Goal: Task Accomplishment & Management: Complete application form

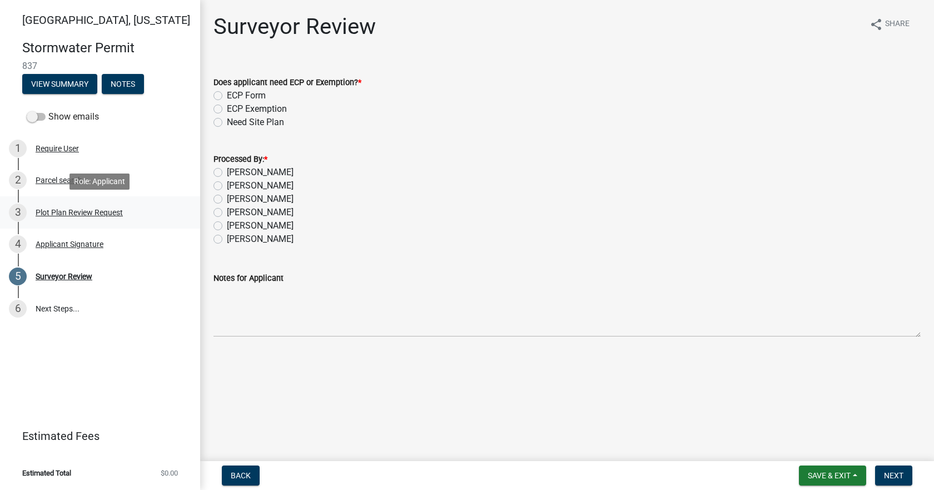
click at [119, 208] on div "Plot Plan Review Request" at bounding box center [79, 212] width 87 height 8
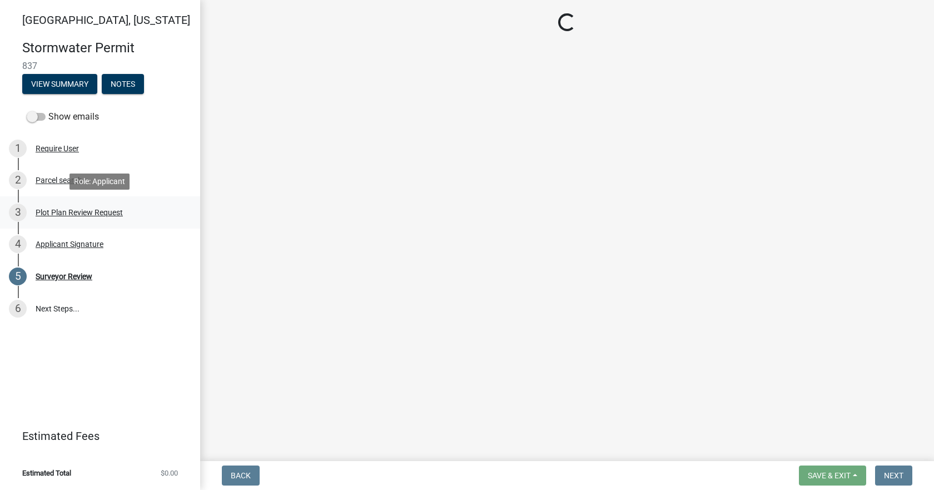
select select "b583a170-26d7-469b-a390-0aed4d149ee1"
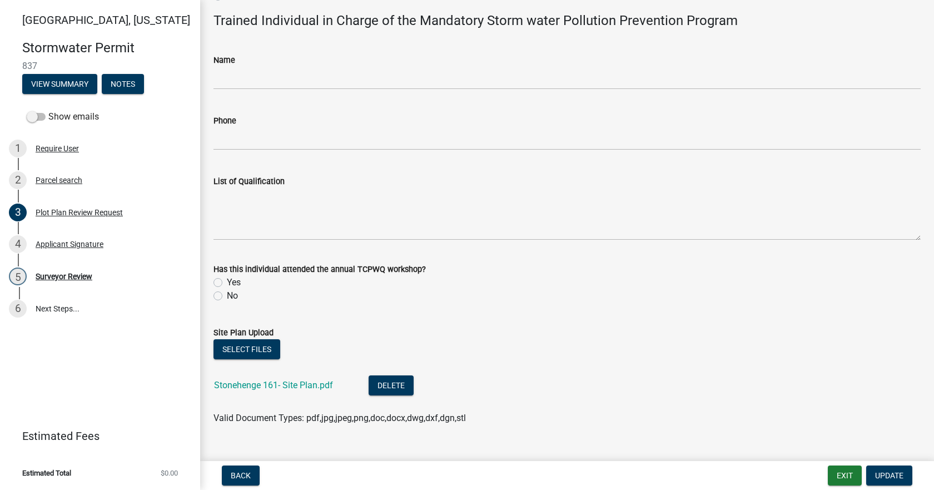
scroll to position [647, 0]
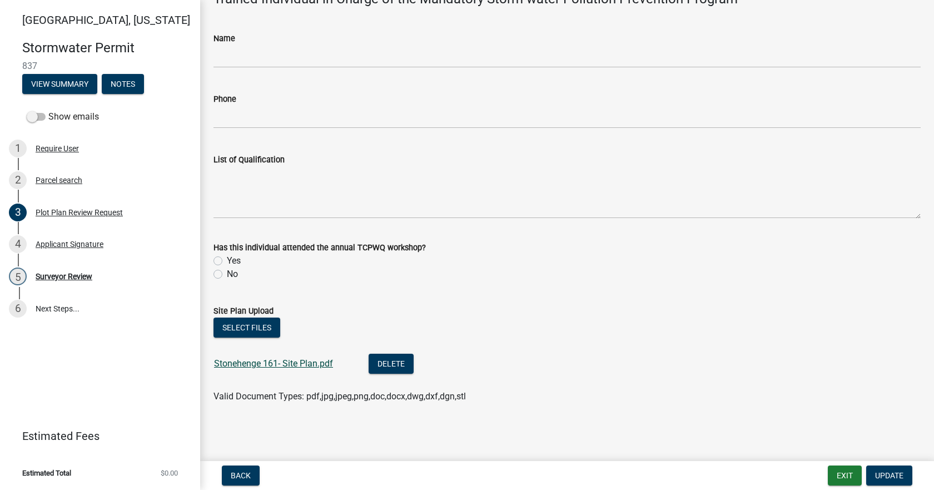
click at [317, 364] on link "Stonehenge 161- Site Plan.pdf" at bounding box center [273, 363] width 119 height 11
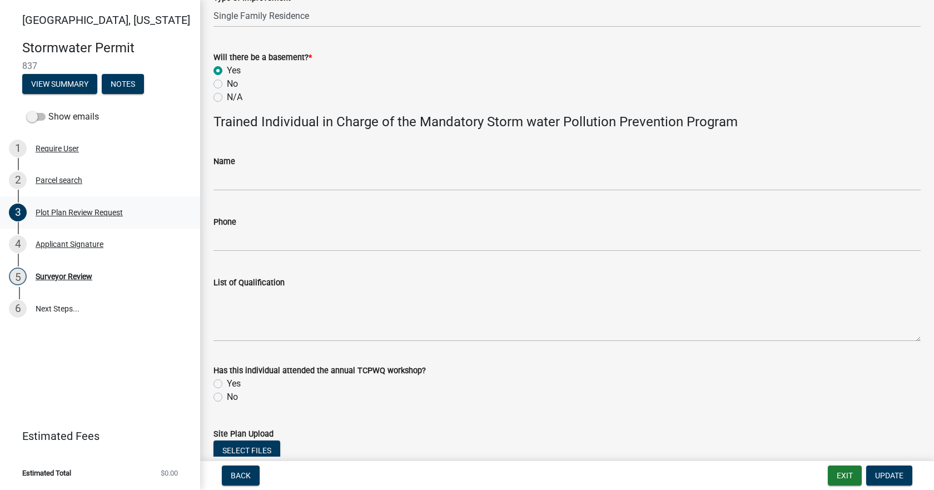
scroll to position [369, 0]
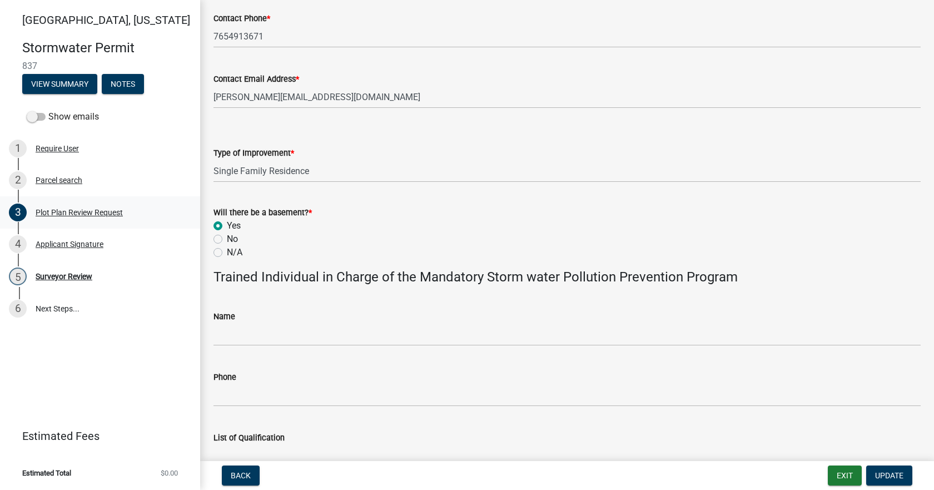
click at [63, 209] on div "Plot Plan Review Request" at bounding box center [79, 212] width 87 height 8
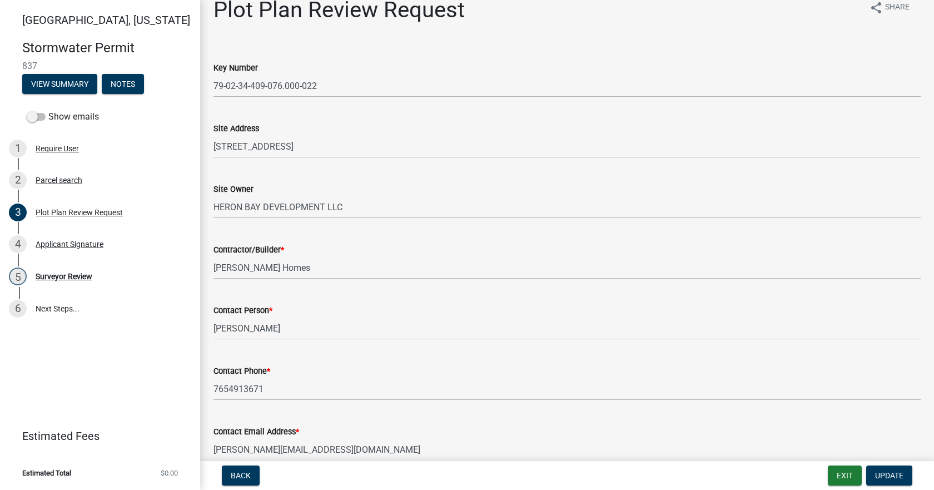
scroll to position [0, 0]
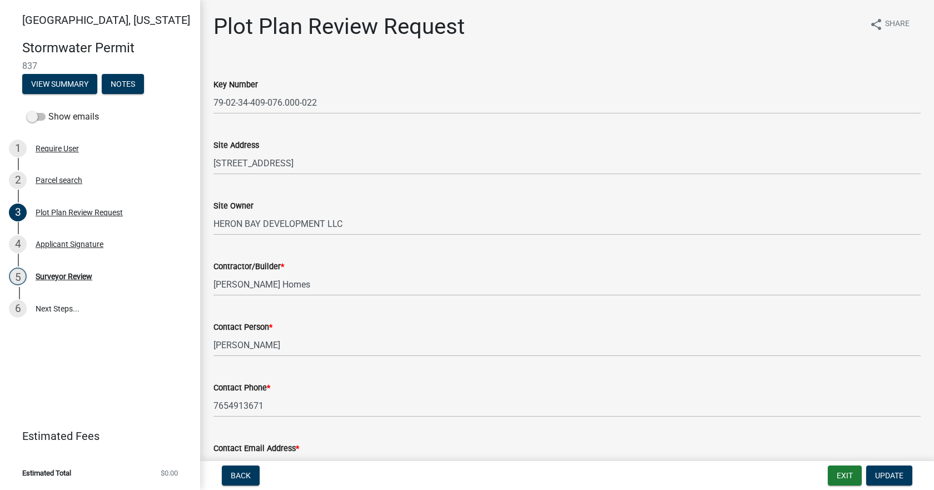
drag, startPoint x: 110, startPoint y: 377, endPoint x: 124, endPoint y: 373, distance: 15.0
click at [114, 376] on div "Tippecanoe County, Indiana Stormwater Permit 837 View Summary Notes Show emails…" at bounding box center [100, 245] width 200 height 490
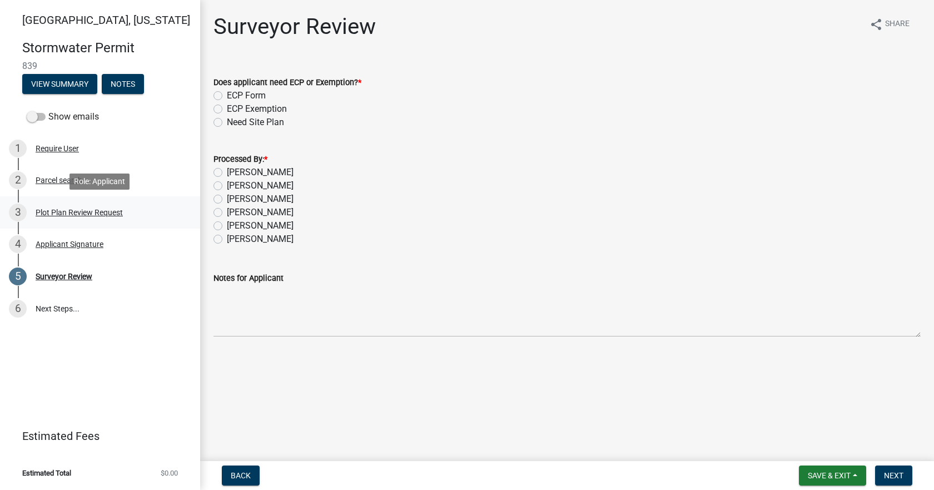
click at [65, 211] on div "Plot Plan Review Request" at bounding box center [79, 212] width 87 height 8
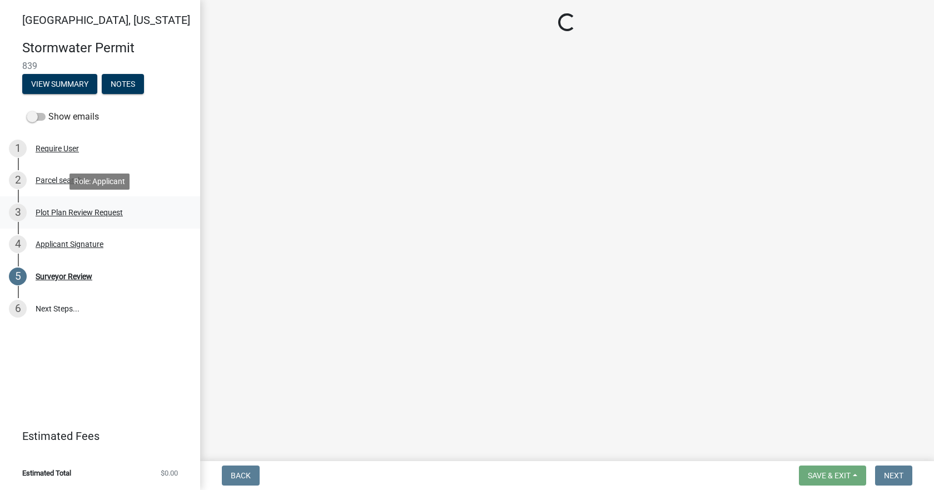
select select "b583a170-26d7-469b-a390-0aed4d149ee1"
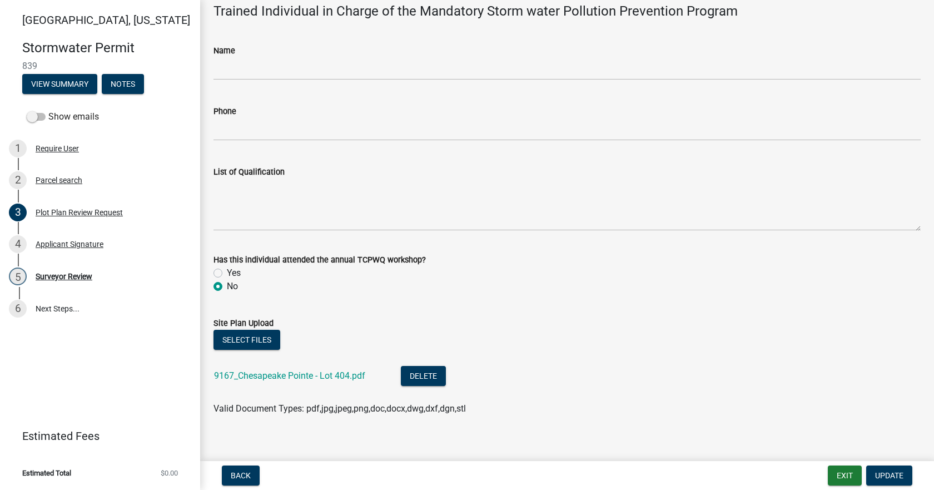
scroll to position [647, 0]
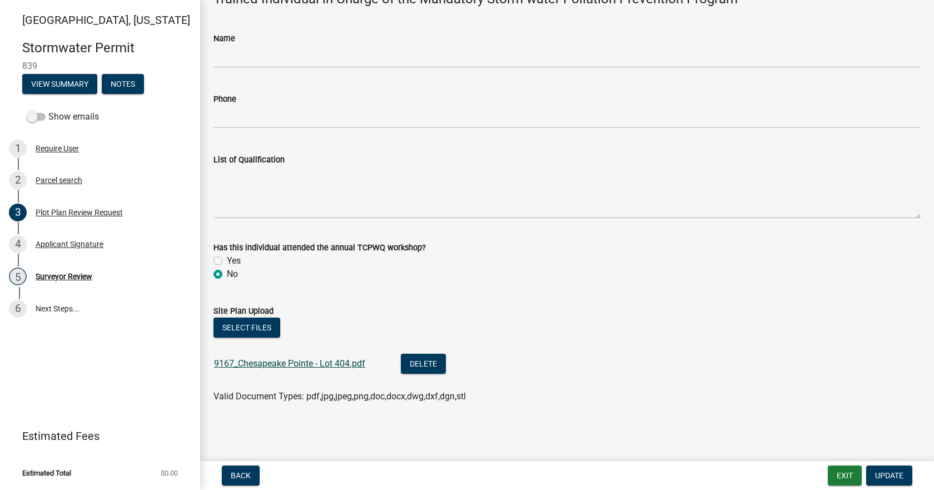
click at [290, 367] on link "9167_Chesapeake Pointe - Lot 404.pdf" at bounding box center [289, 363] width 151 height 11
click at [65, 275] on div "Surveyor Review" at bounding box center [64, 276] width 57 height 8
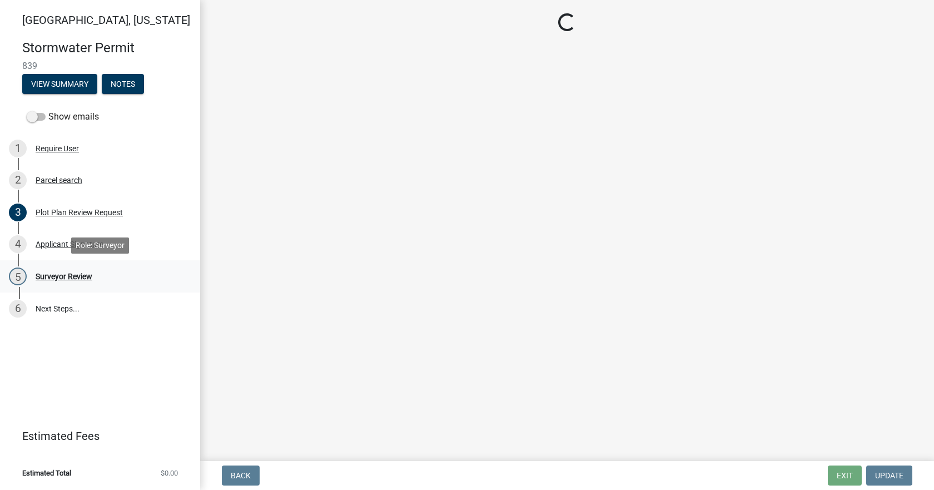
scroll to position [0, 0]
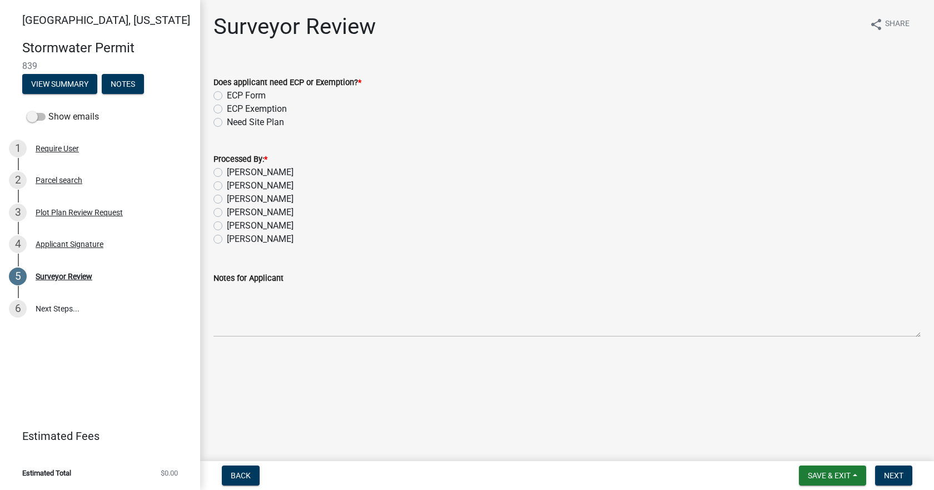
click at [237, 171] on label "[PERSON_NAME]" at bounding box center [260, 172] width 67 height 13
click at [234, 171] on input "[PERSON_NAME]" at bounding box center [230, 169] width 7 height 7
radio input "true"
click at [249, 94] on label "ECP Form" at bounding box center [246, 95] width 39 height 13
click at [234, 94] on input "ECP Form" at bounding box center [230, 92] width 7 height 7
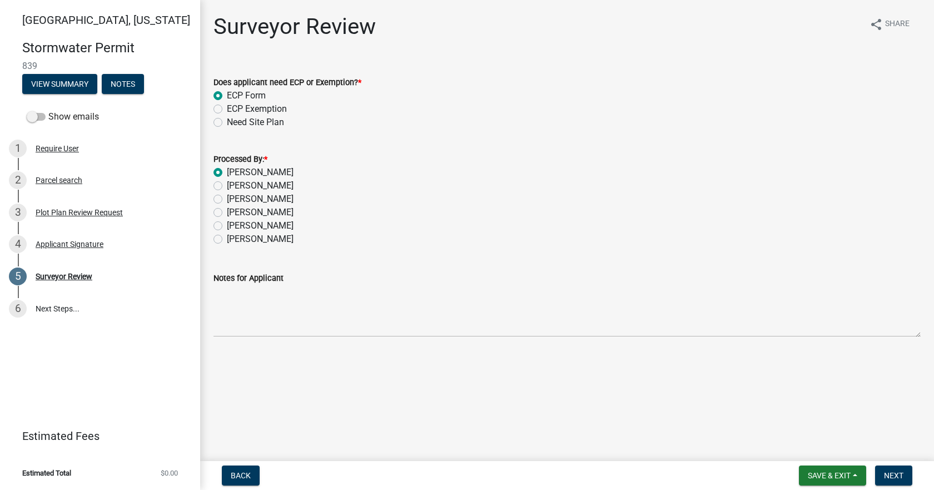
radio input "true"
click at [889, 466] on button "Next" at bounding box center [893, 475] width 37 height 20
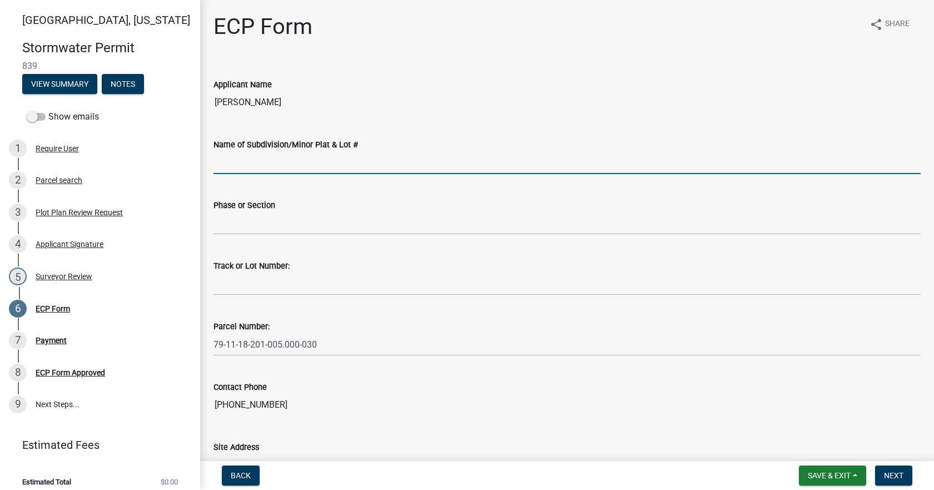
click at [241, 158] on input "Name of Subdivision/Minor Plat & Lot #" at bounding box center [566, 162] width 707 height 23
type input "Chesapeake Pointe"
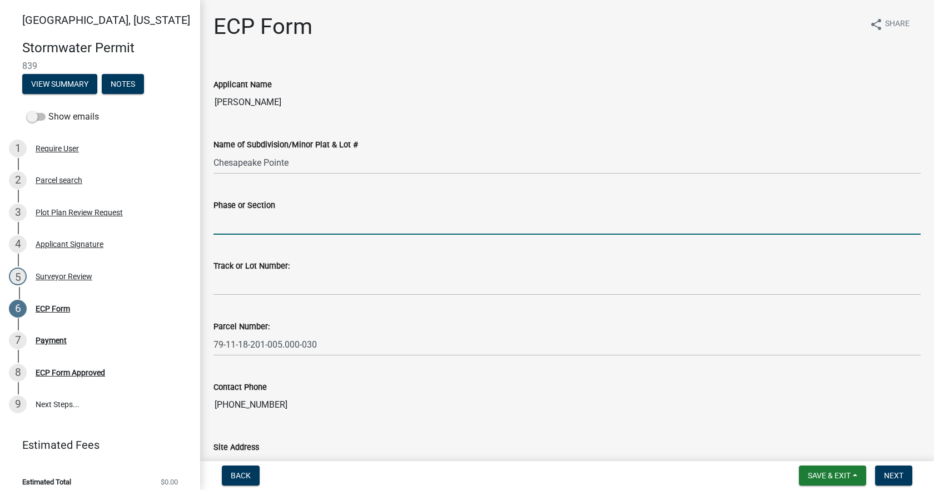
click at [298, 222] on input "Phase or Section" at bounding box center [566, 223] width 707 height 23
type input "1"
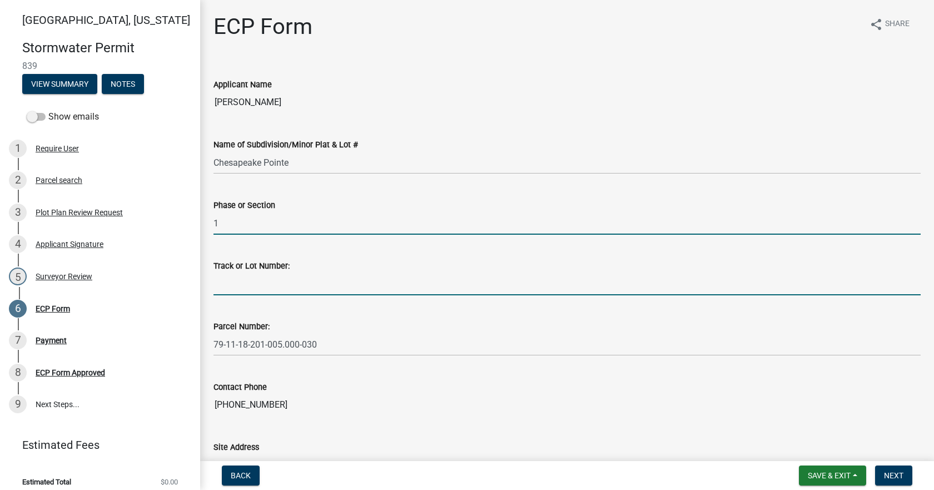
click at [231, 275] on input "Track or Lot Number:" at bounding box center [566, 283] width 707 height 23
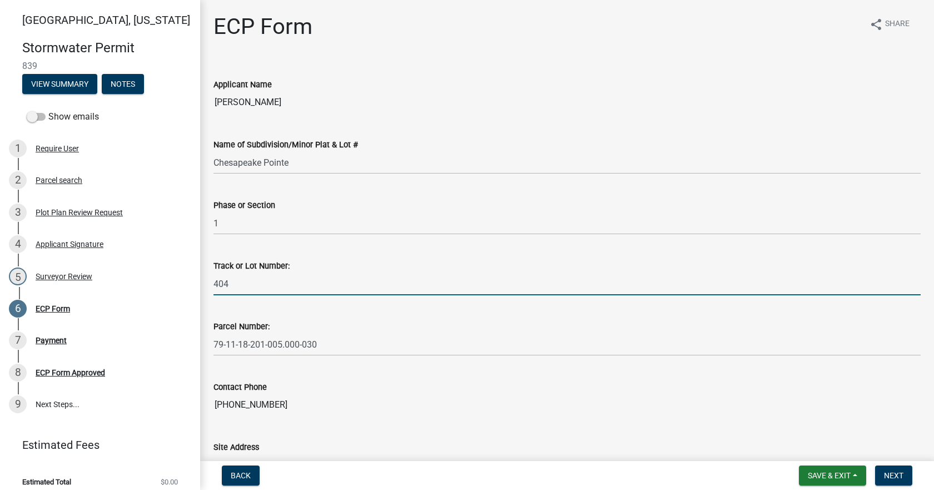
type input "404"
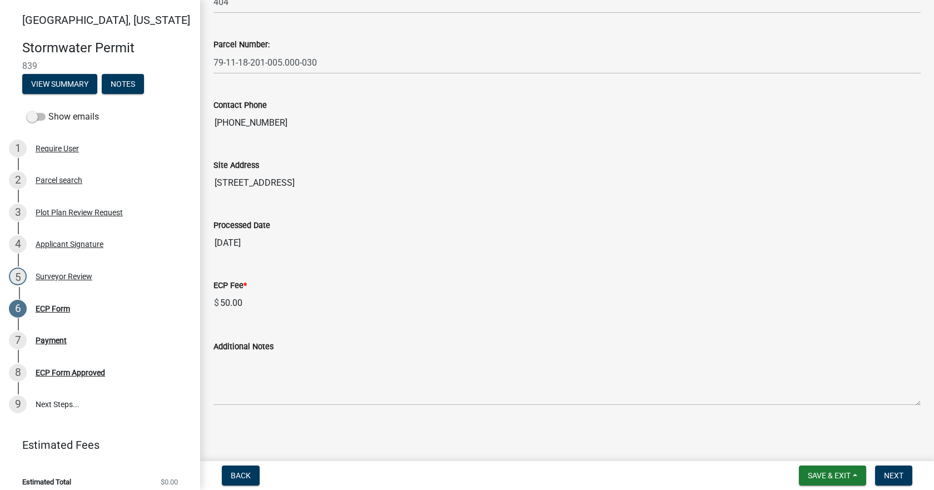
scroll to position [283, 0]
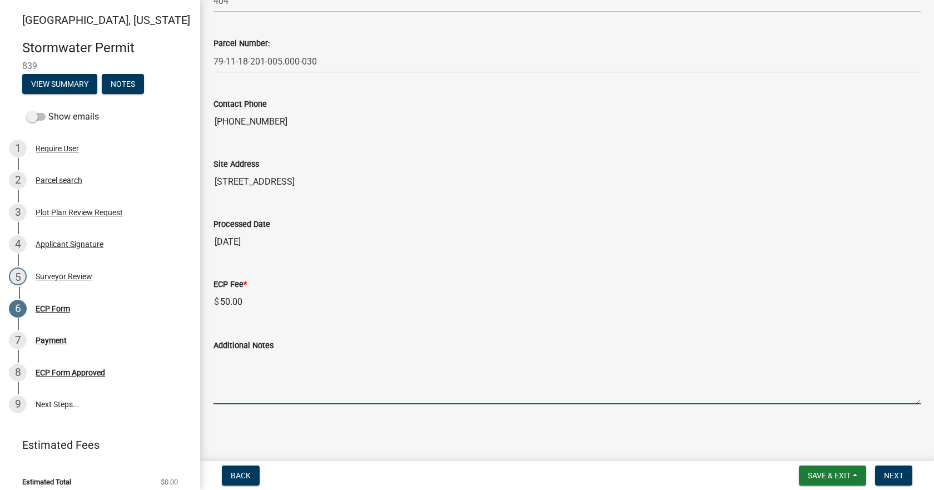
click at [438, 378] on textarea "Additional Notes" at bounding box center [566, 378] width 707 height 52
paste textarea "Install erosion control measures as shown on site plan. Keep streets clear of s…"
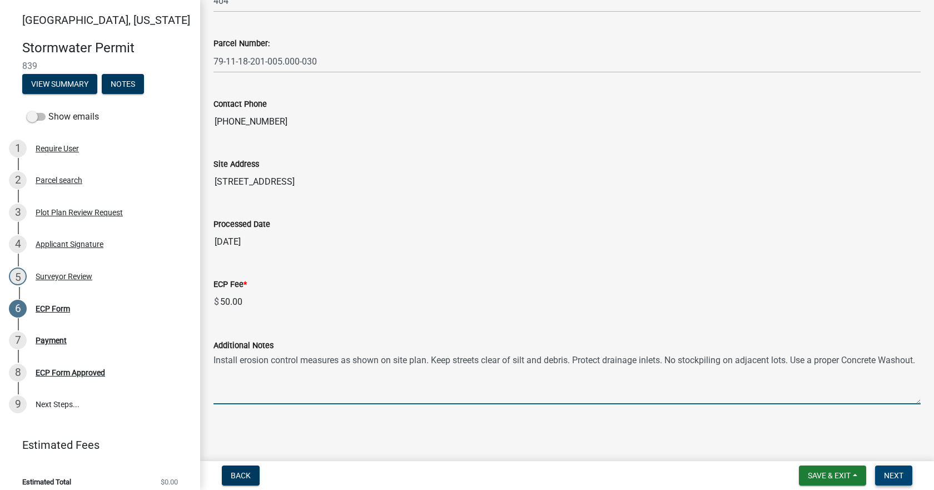
type textarea "Install erosion control measures as shown on site plan. Keep streets clear of s…"
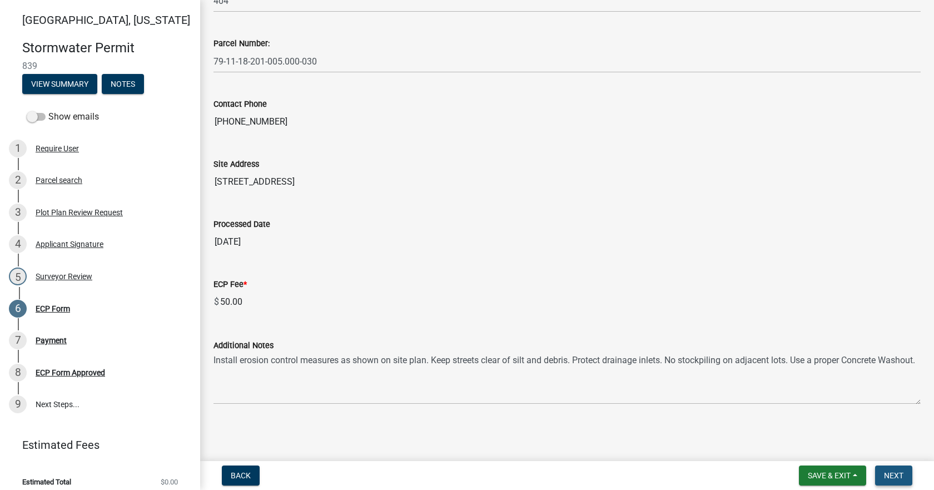
click at [907, 470] on button "Next" at bounding box center [893, 475] width 37 height 20
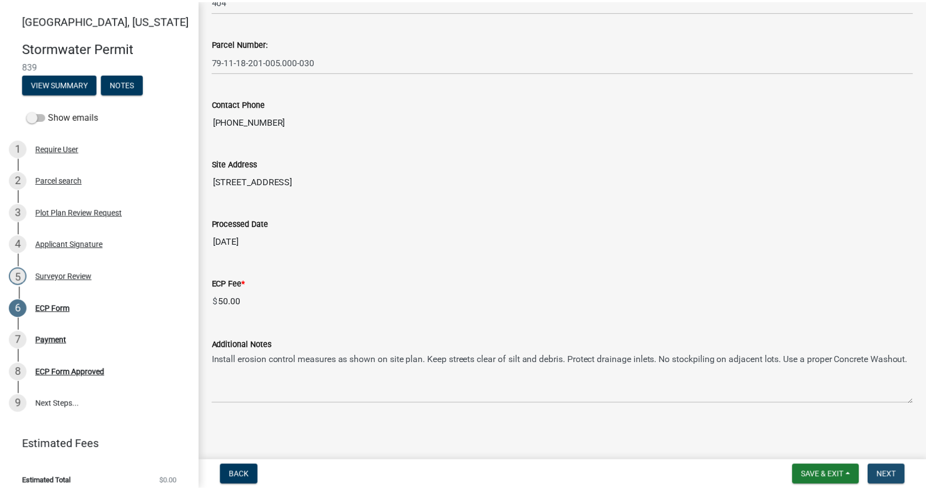
scroll to position [0, 0]
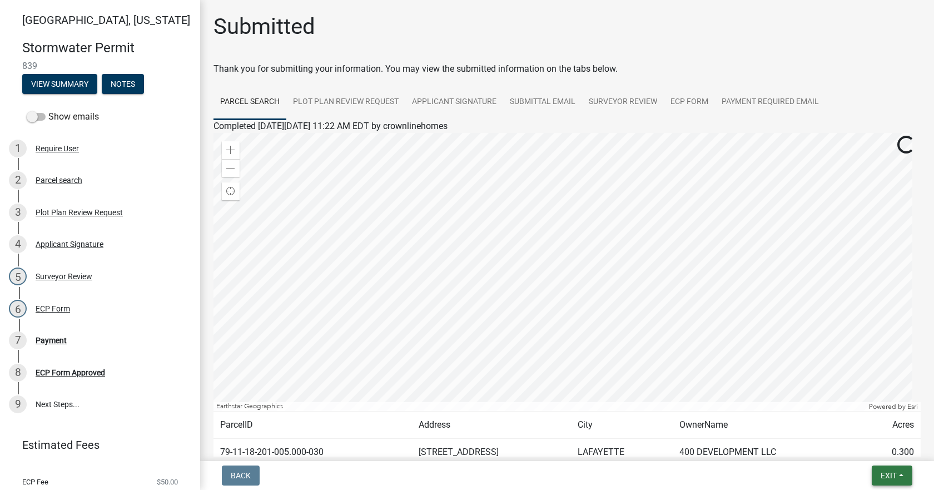
click at [881, 469] on button "Exit" at bounding box center [892, 475] width 41 height 20
click at [850, 439] on button "Save & Exit" at bounding box center [867, 446] width 89 height 27
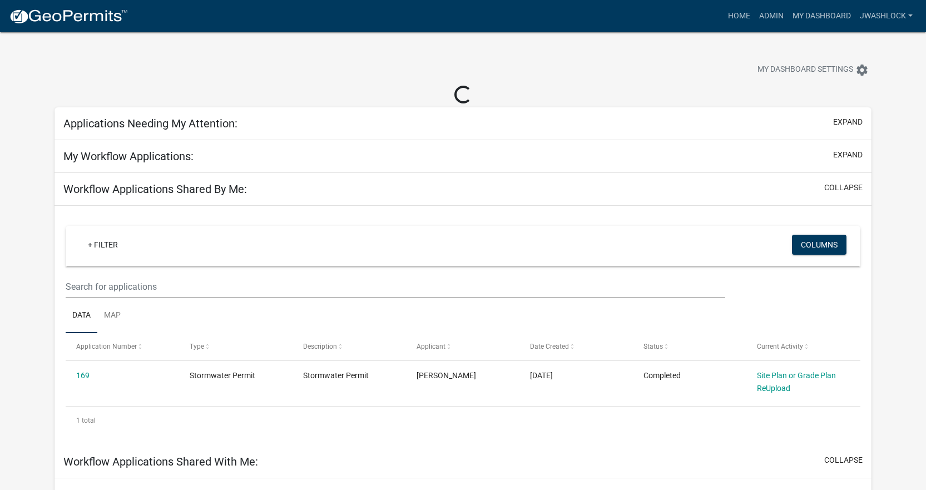
select select "3: 100"
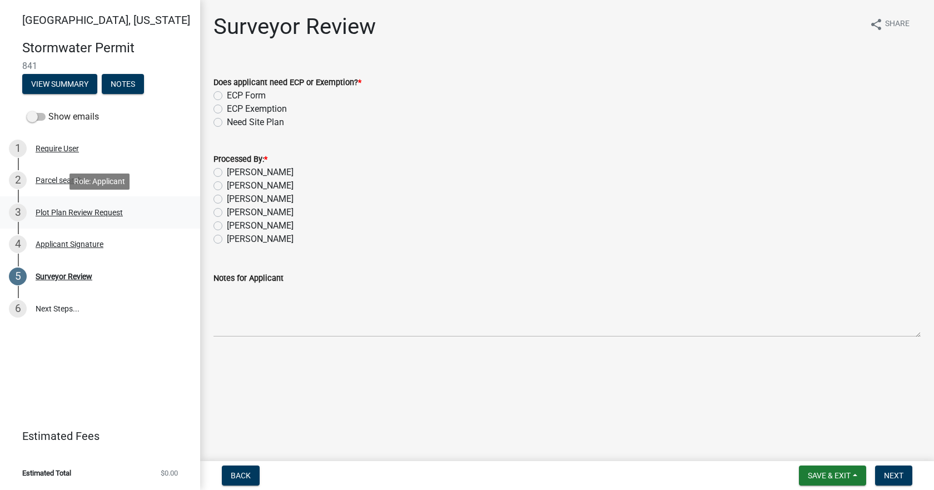
click at [66, 206] on div "3 Plot Plan Review Request" at bounding box center [95, 212] width 173 height 18
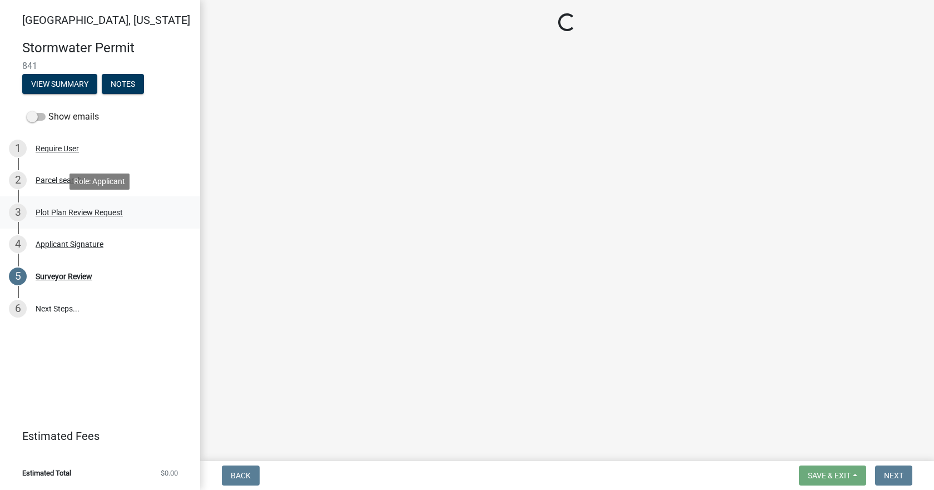
select select "b583a170-26d7-469b-a390-0aed4d149ee1"
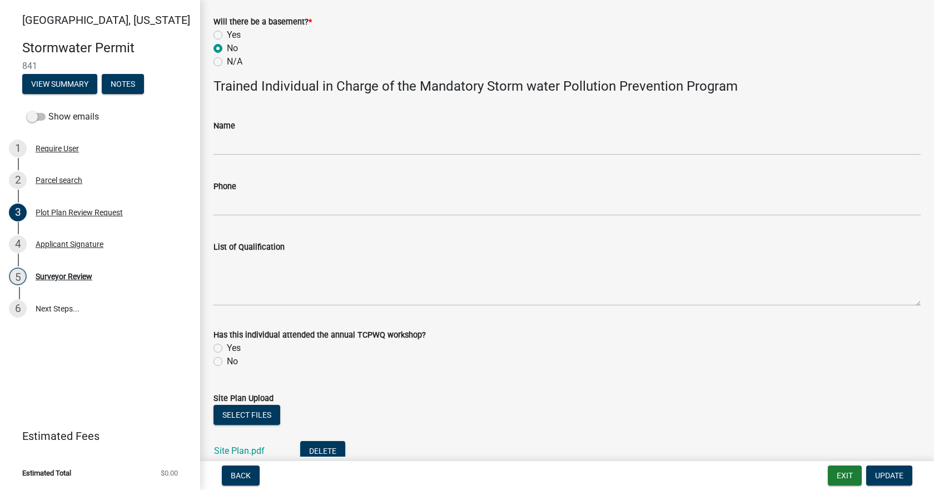
scroll to position [647, 0]
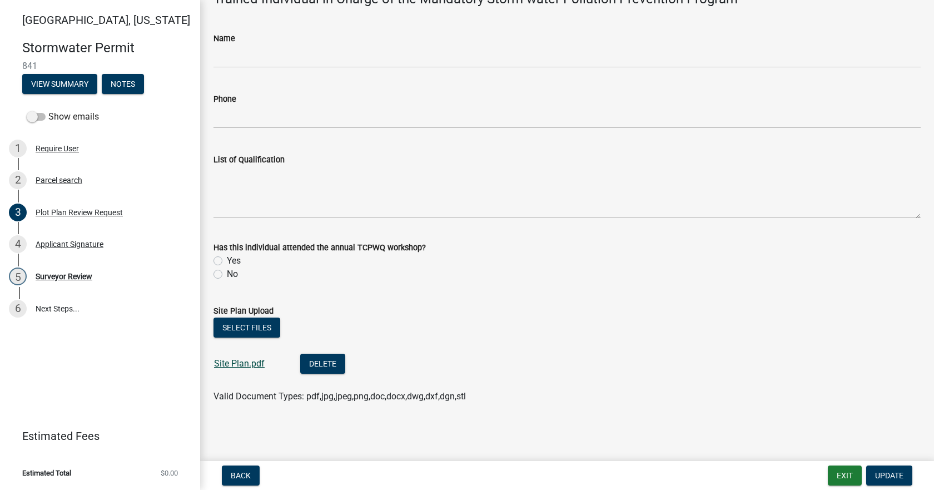
click at [251, 359] on link "Site Plan.pdf" at bounding box center [239, 363] width 51 height 11
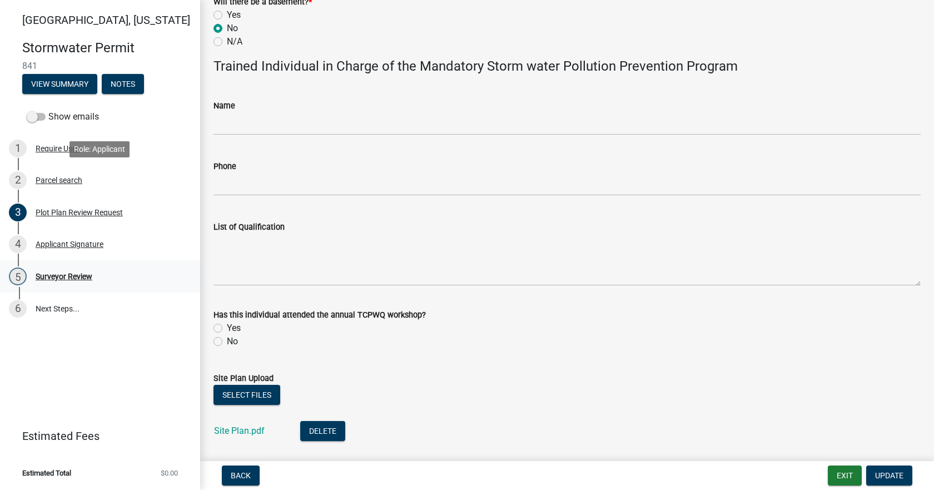
scroll to position [425, 0]
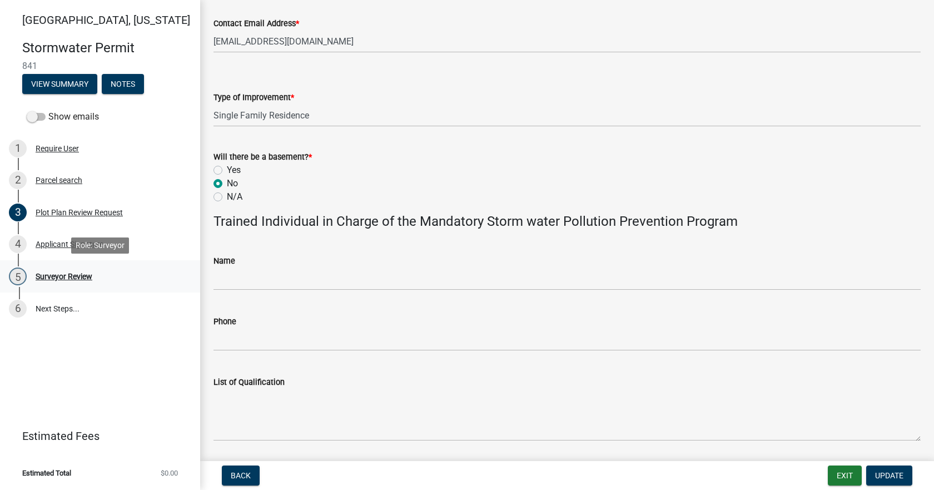
click at [71, 276] on div "Surveyor Review" at bounding box center [64, 276] width 57 height 8
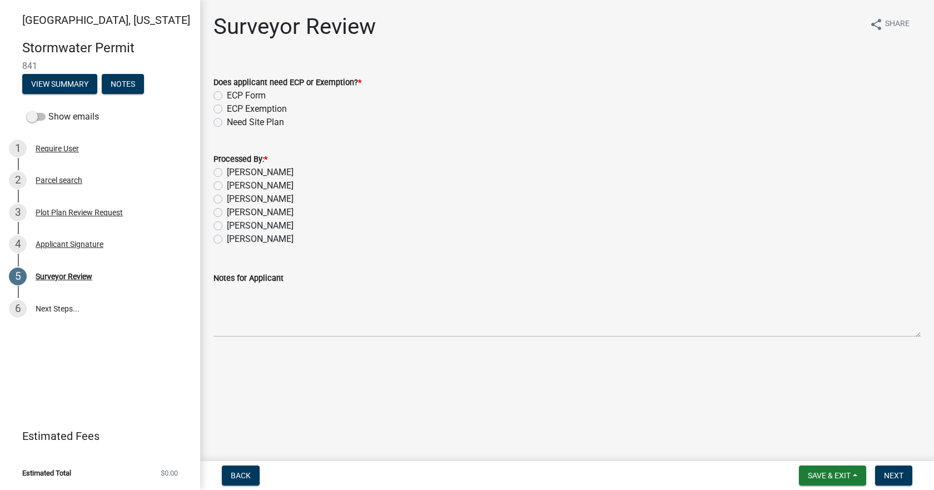
click at [233, 172] on label "[PERSON_NAME]" at bounding box center [260, 172] width 67 height 13
click at [233, 172] on input "[PERSON_NAME]" at bounding box center [230, 169] width 7 height 7
radio input "true"
click at [244, 98] on label "ECP Form" at bounding box center [246, 95] width 39 height 13
click at [234, 96] on input "ECP Form" at bounding box center [230, 92] width 7 height 7
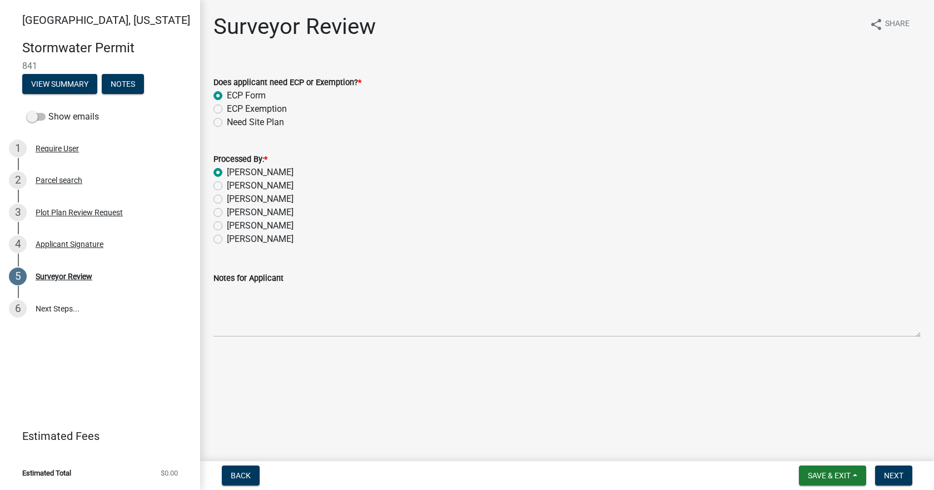
radio input "true"
click at [890, 471] on span "Next" at bounding box center [893, 475] width 19 height 9
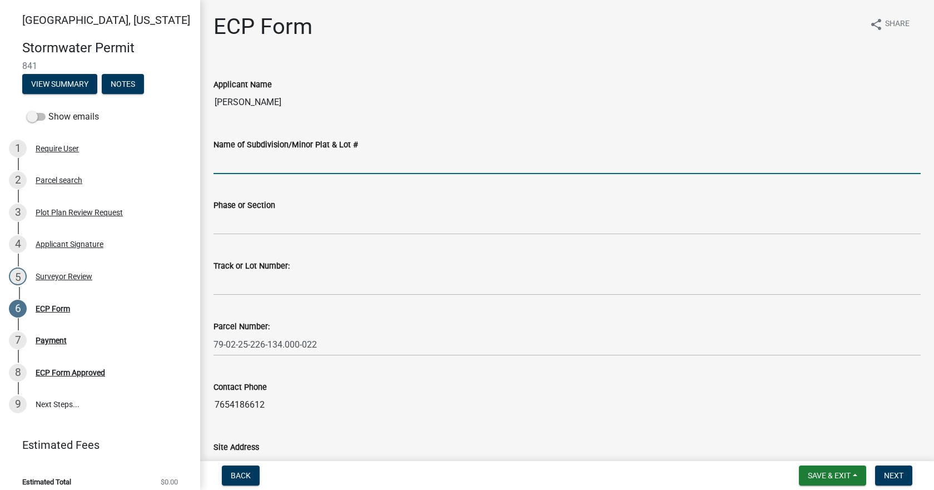
click at [307, 167] on input "Name of Subdivision/Minor Plat & Lot #" at bounding box center [566, 162] width 707 height 23
type input "Timberbrook [PERSON_NAME]"
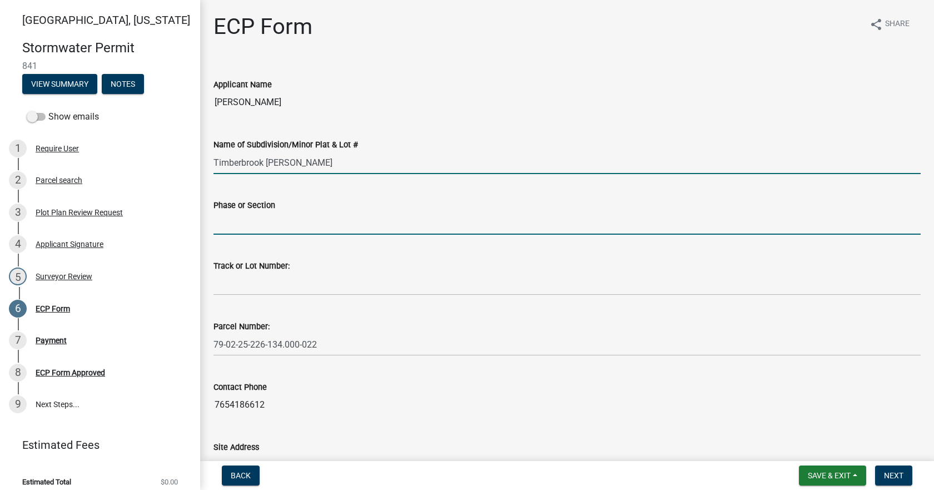
click at [320, 223] on input "Phase or Section" at bounding box center [566, 223] width 707 height 23
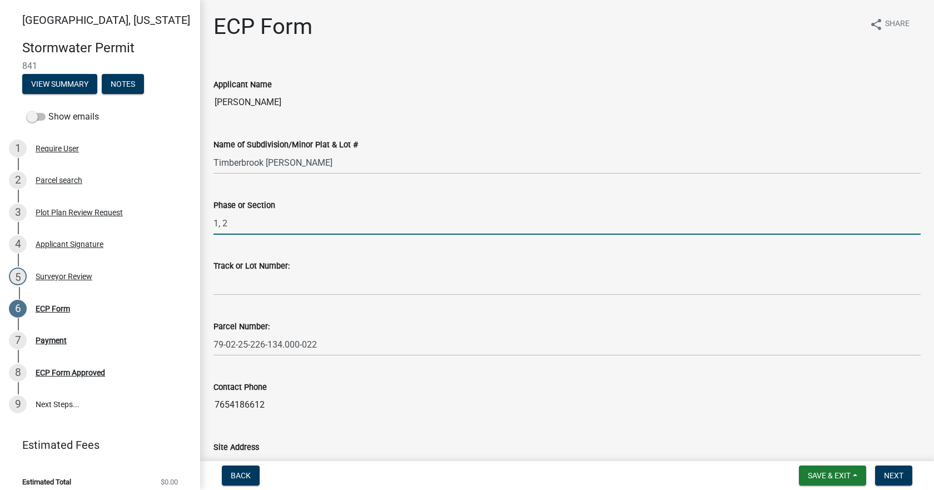
type input "1, 2"
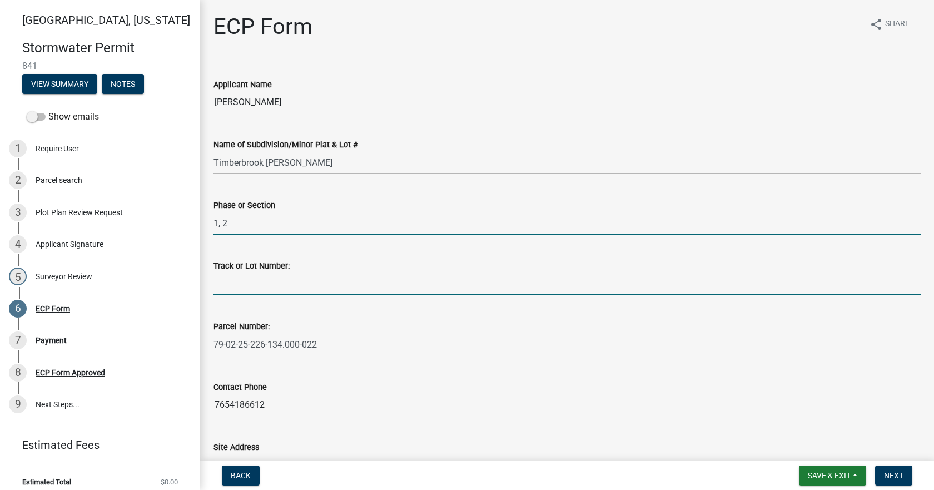
click at [271, 276] on input "Track or Lot Number:" at bounding box center [566, 283] width 707 height 23
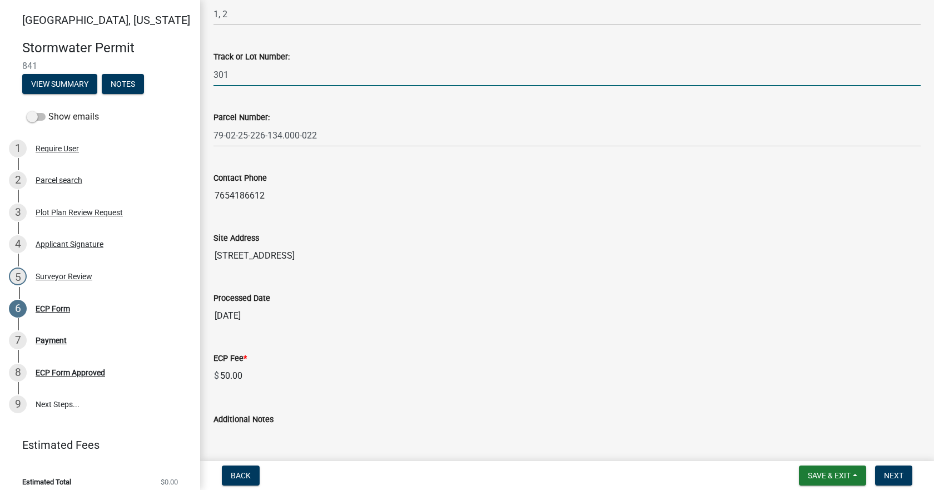
scroll to position [283, 0]
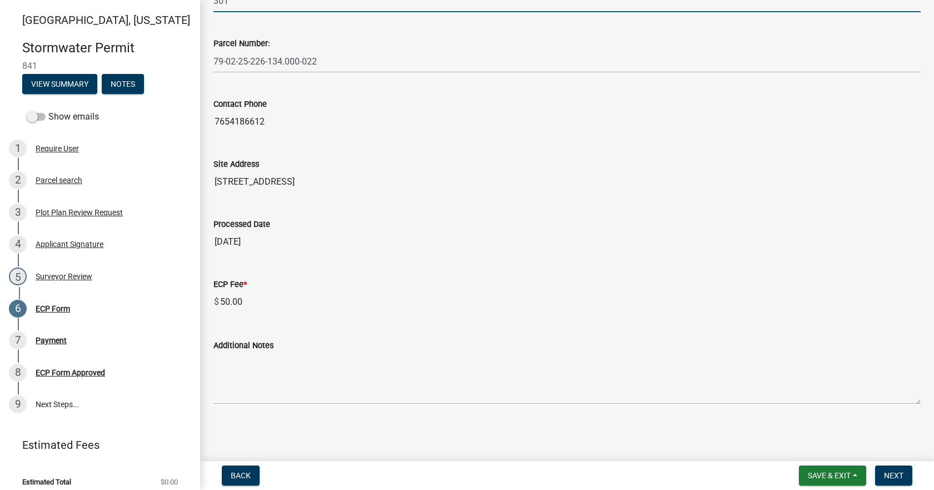
type input "301"
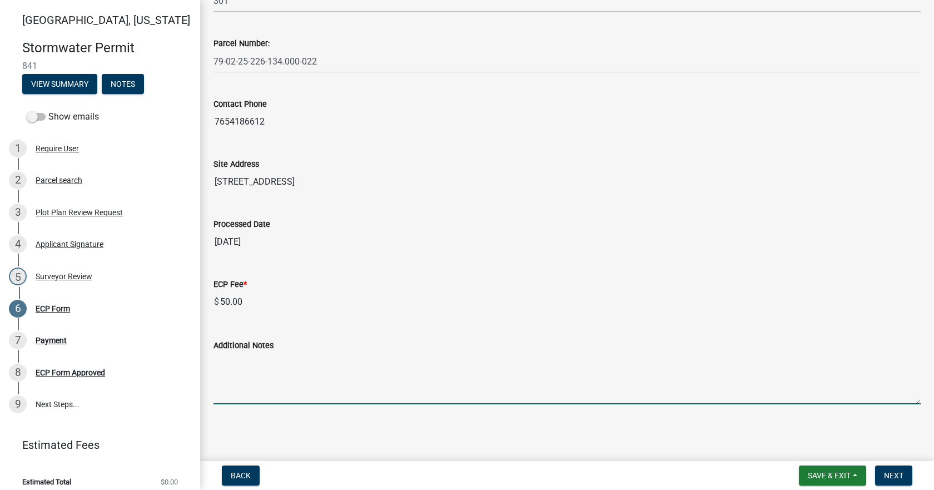
click at [335, 366] on textarea "Additional Notes" at bounding box center [566, 378] width 707 height 52
click at [255, 392] on textarea "Additional Notes" at bounding box center [566, 378] width 707 height 52
paste textarea "Install erosion control measures as shown on site plan. Keep streets clear of s…"
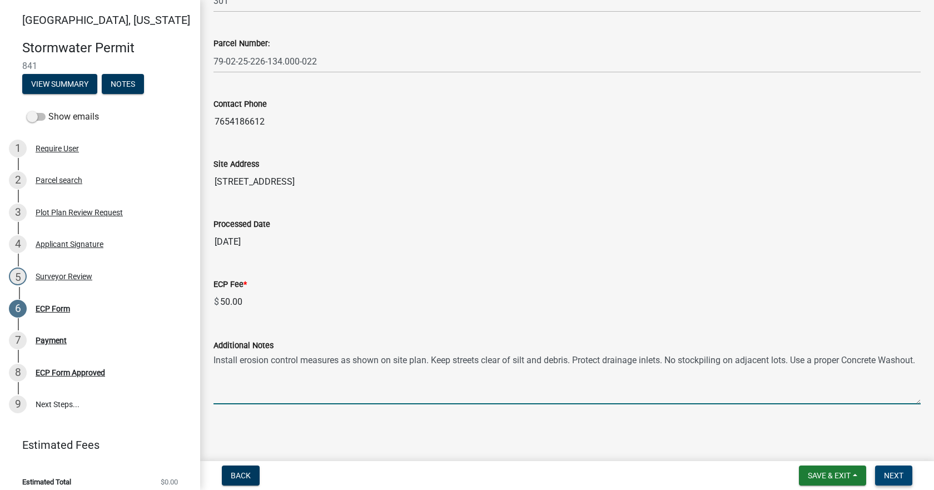
type textarea "Install erosion control measures as shown on site plan. Keep streets clear of s…"
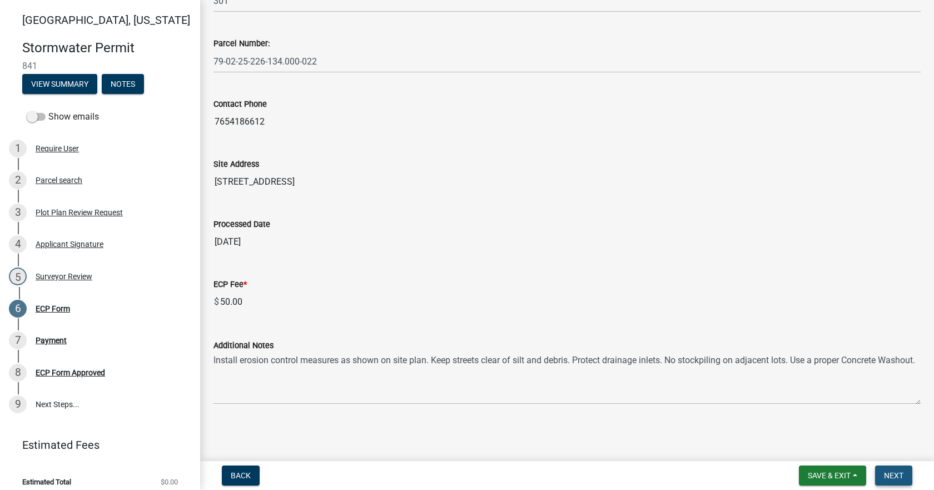
click at [889, 471] on span "Next" at bounding box center [893, 475] width 19 height 9
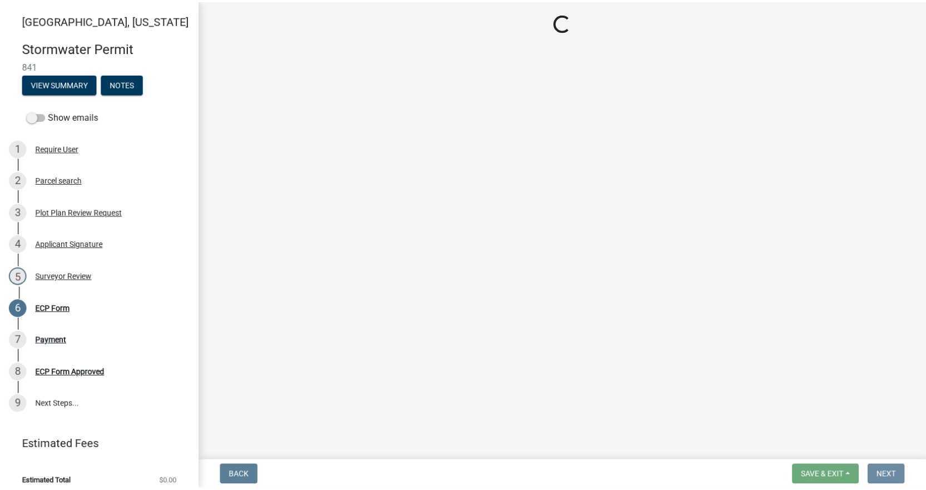
scroll to position [0, 0]
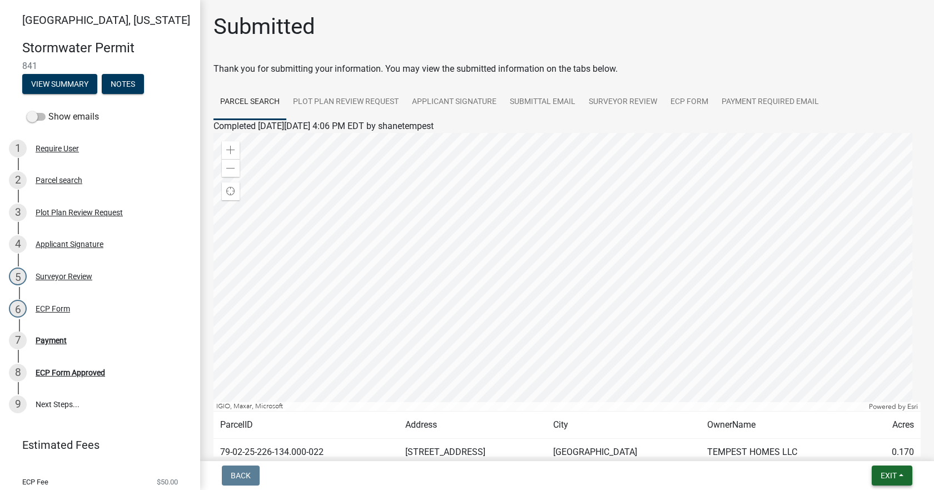
click at [892, 473] on span "Exit" at bounding box center [889, 475] width 16 height 9
click at [871, 445] on button "Save & Exit" at bounding box center [867, 446] width 89 height 27
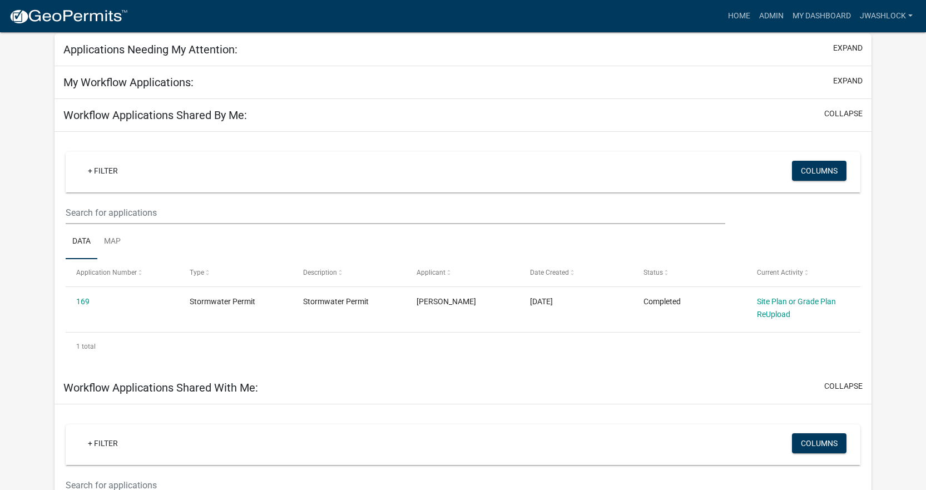
scroll to position [71, 0]
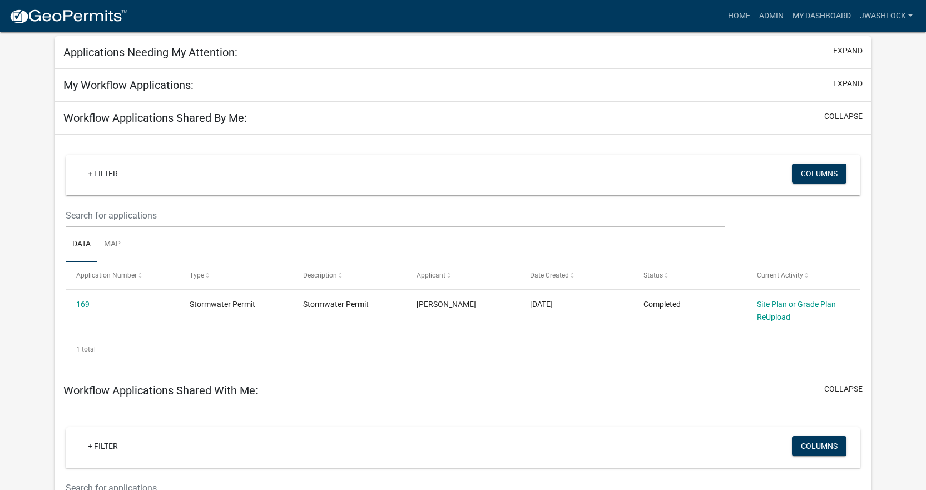
select select "3: 100"
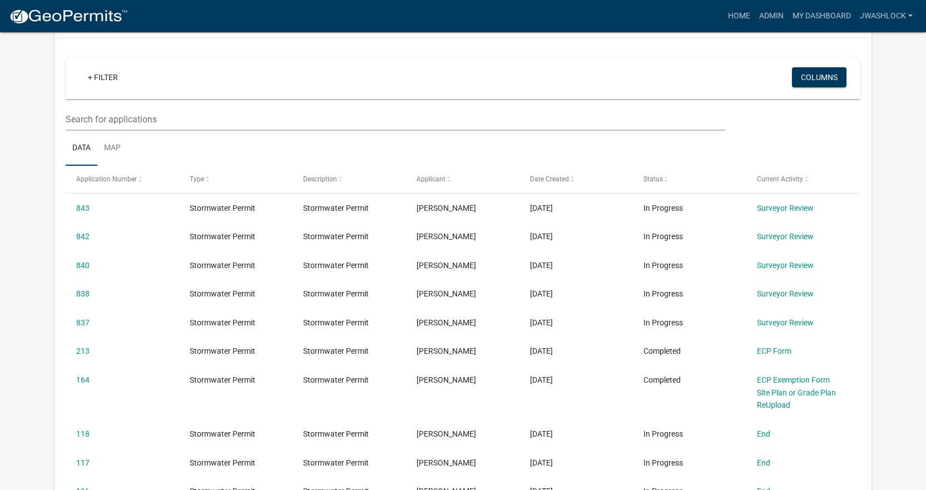
scroll to position [111, 0]
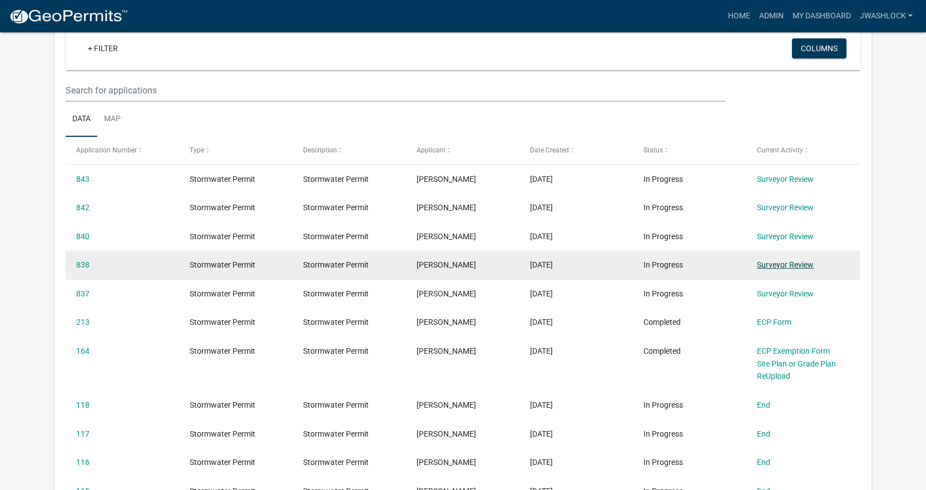
click at [779, 264] on link "Surveyor Review" at bounding box center [785, 264] width 57 height 9
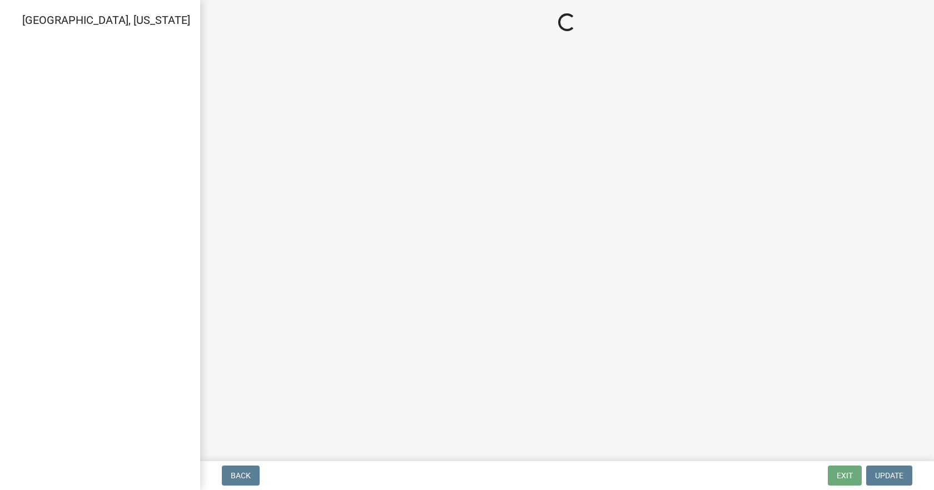
click at [779, 264] on main "Loading..." at bounding box center [567, 228] width 734 height 456
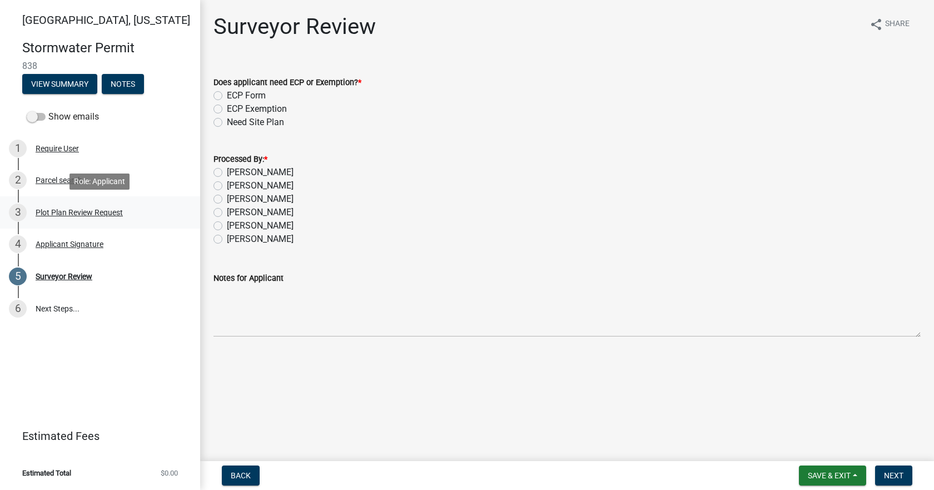
click at [86, 213] on div "Plot Plan Review Request" at bounding box center [79, 212] width 87 height 8
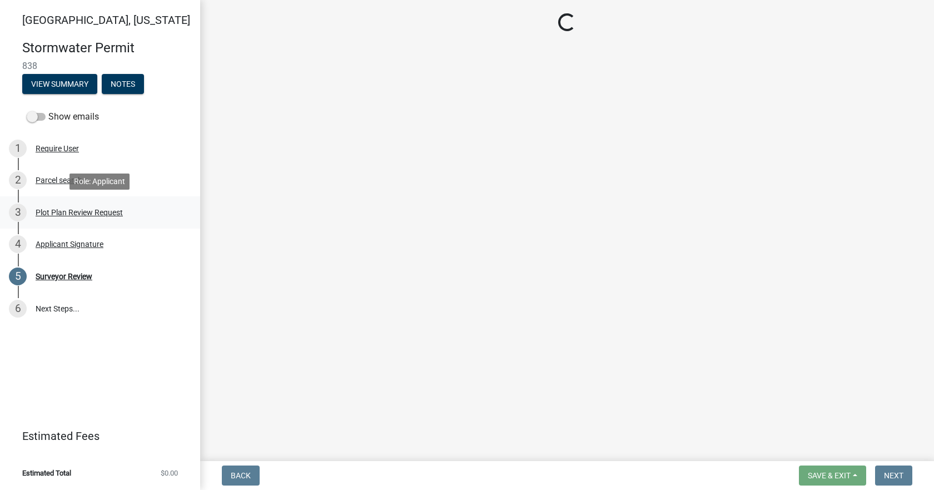
select select "b583a170-26d7-469b-a390-0aed4d149ee1"
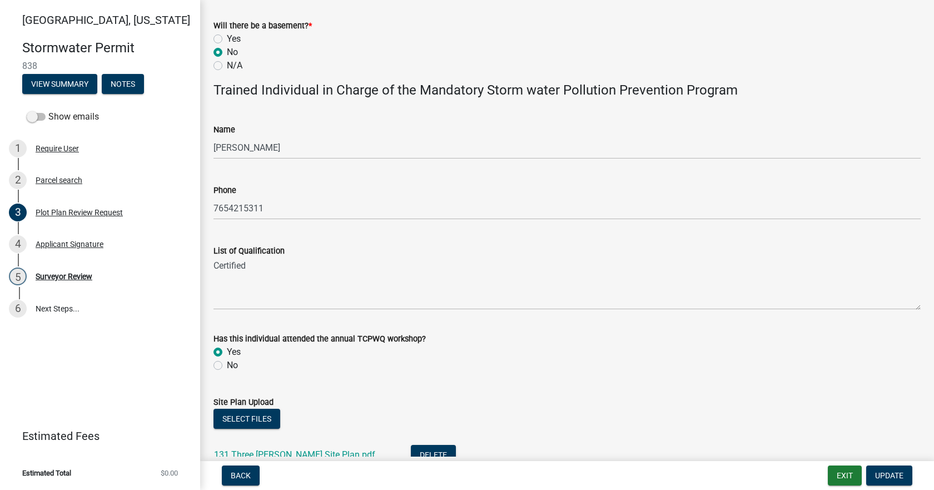
scroll to position [647, 0]
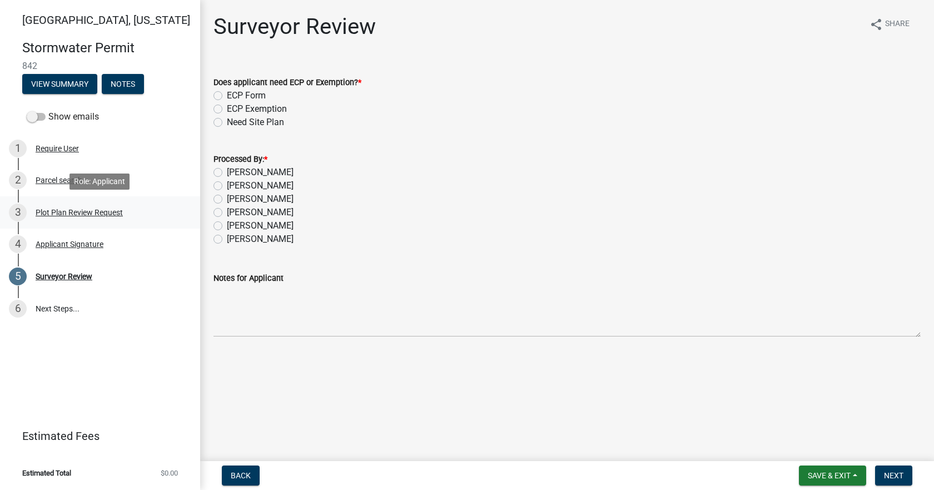
click at [76, 210] on div "Plot Plan Review Request" at bounding box center [79, 212] width 87 height 8
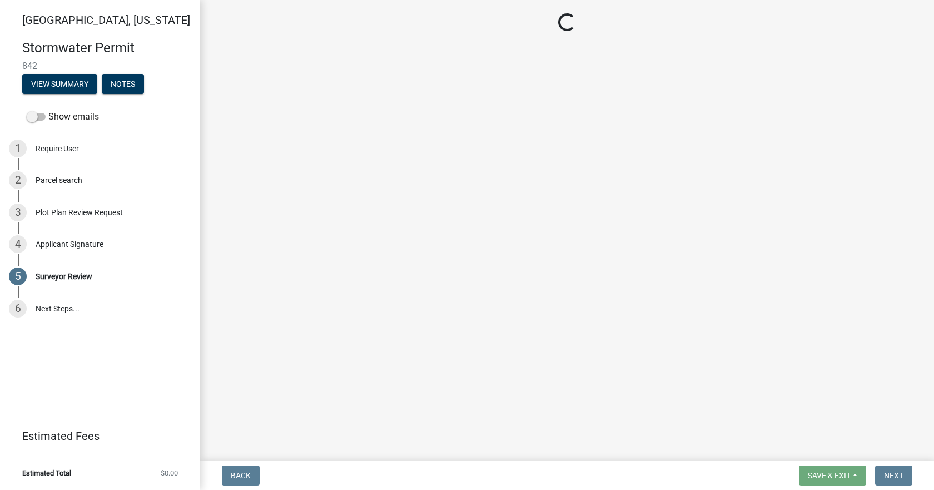
select select "b583a170-26d7-469b-a390-0aed4d149ee1"
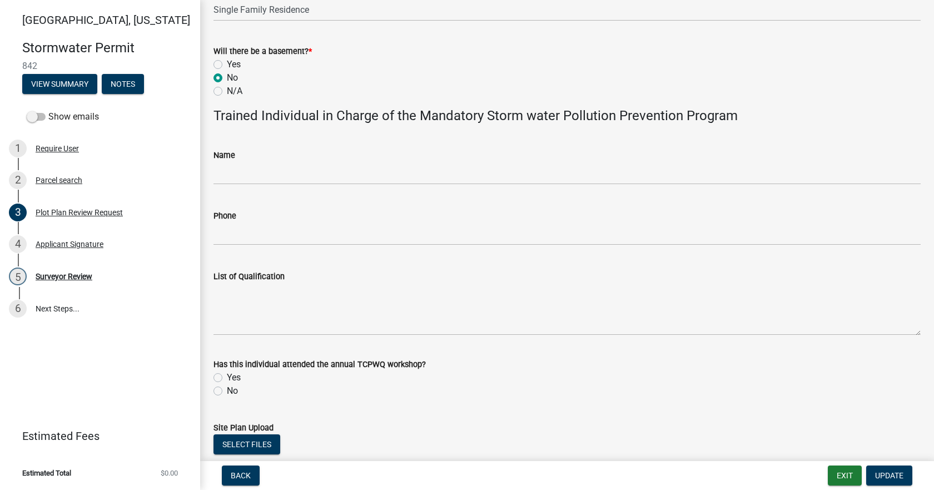
scroll to position [647, 0]
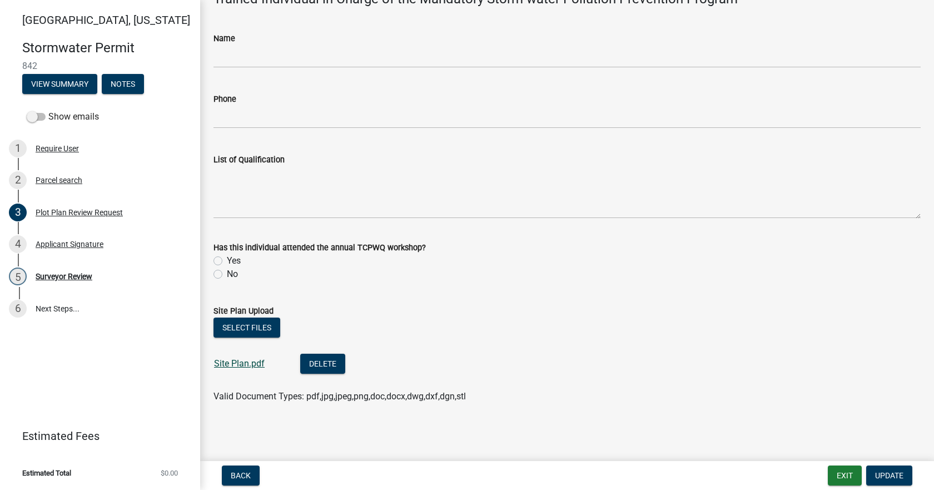
click at [223, 364] on link "Site Plan.pdf" at bounding box center [239, 363] width 51 height 11
click at [82, 275] on div "Surveyor Review" at bounding box center [64, 276] width 57 height 8
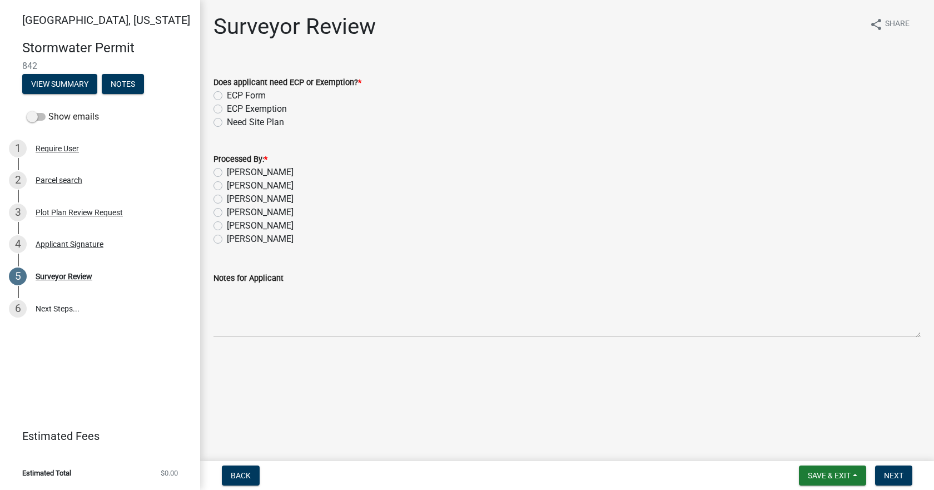
click at [239, 179] on label "[PERSON_NAME]" at bounding box center [260, 185] width 67 height 13
click at [234, 179] on input "[PERSON_NAME]" at bounding box center [230, 182] width 7 height 7
radio input "true"
click at [242, 175] on label "[PERSON_NAME]" at bounding box center [260, 172] width 67 height 13
click at [234, 173] on input "[PERSON_NAME]" at bounding box center [230, 169] width 7 height 7
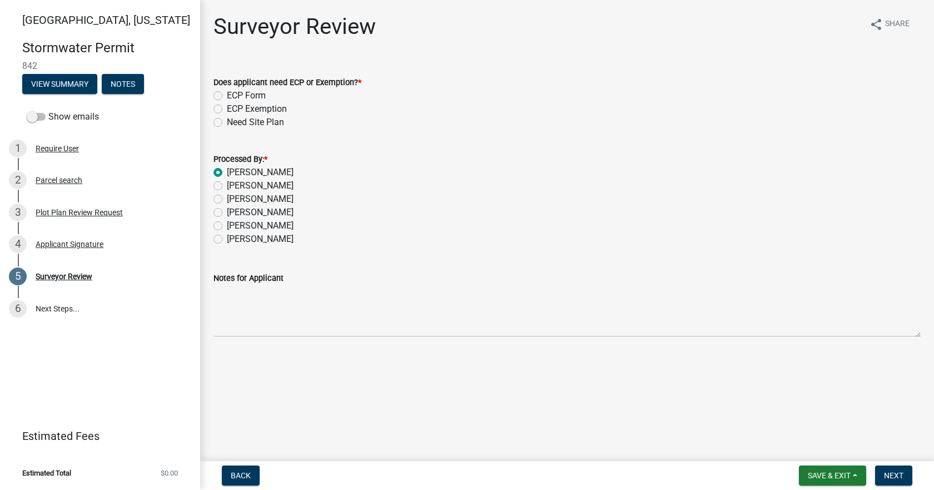
radio input "true"
click at [243, 98] on label "ECP Form" at bounding box center [246, 95] width 39 height 13
click at [234, 96] on input "ECP Form" at bounding box center [230, 92] width 7 height 7
radio input "true"
click at [894, 480] on span "Next" at bounding box center [893, 475] width 19 height 9
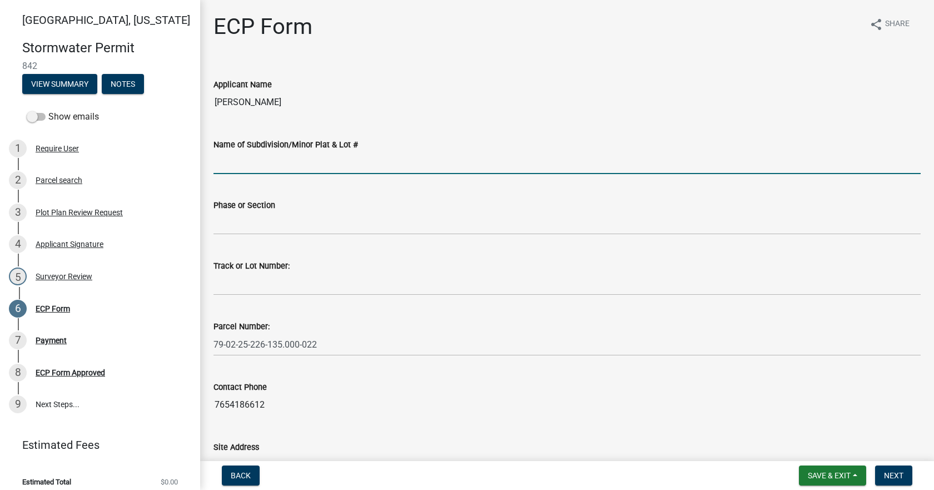
click at [330, 158] on input "Name of Subdivision/Minor Plat & Lot #" at bounding box center [566, 162] width 707 height 23
type input "Timberbrook [PERSON_NAME]"
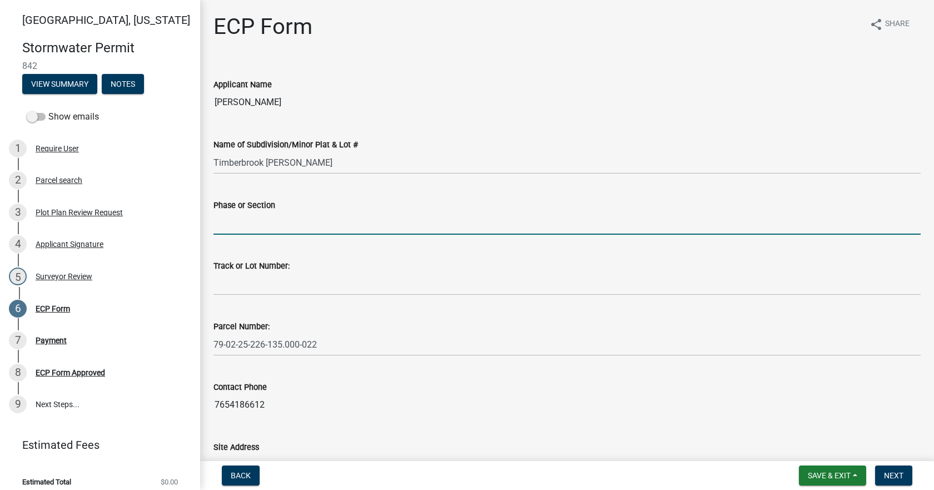
drag, startPoint x: 270, startPoint y: 226, endPoint x: 279, endPoint y: 226, distance: 8.9
click at [270, 226] on input "Phase or Section" at bounding box center [566, 223] width 707 height 23
type input "1, 2"
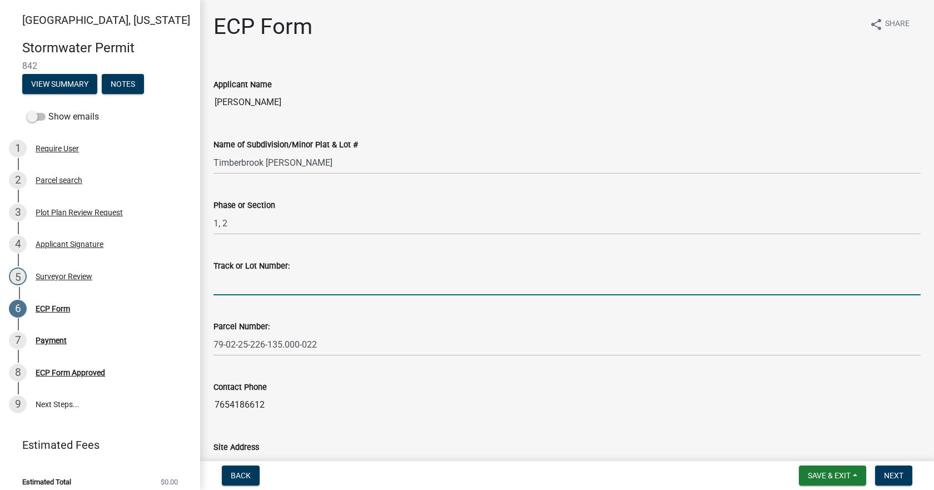
click at [262, 294] on input "Track or Lot Number:" at bounding box center [566, 283] width 707 height 23
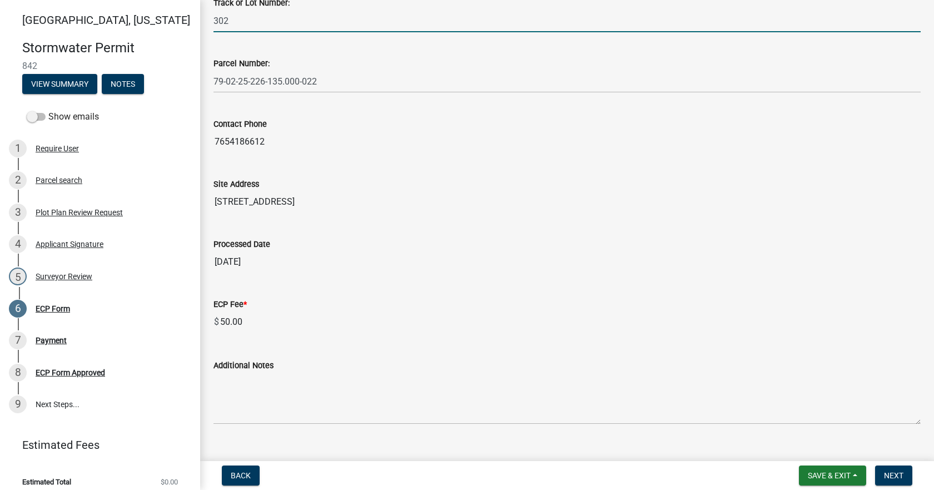
scroll to position [283, 0]
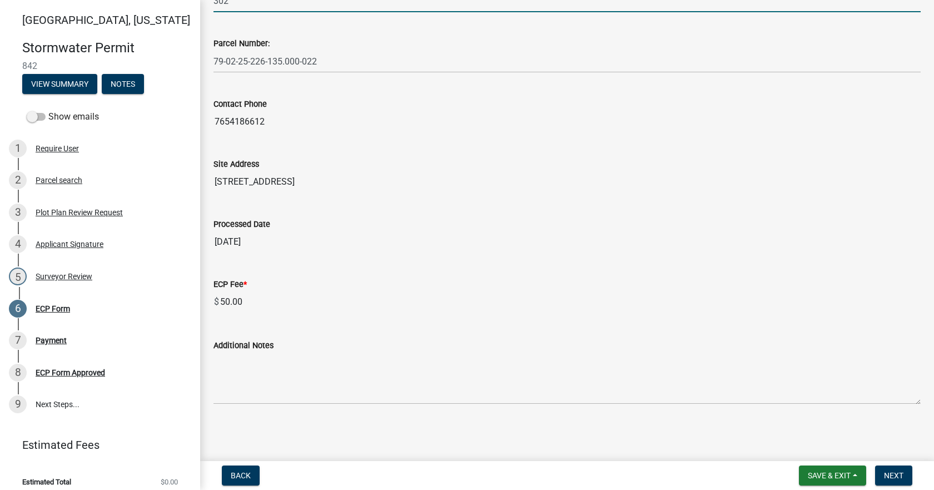
type input "302"
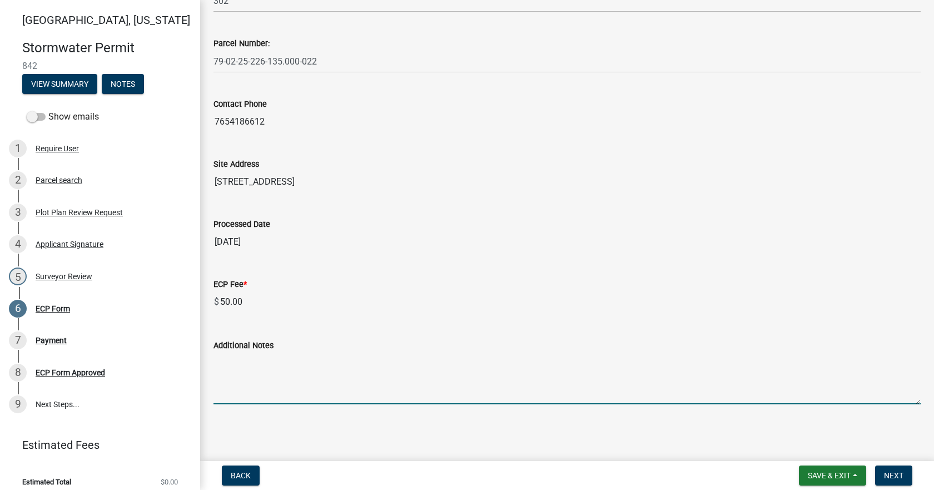
click at [276, 380] on textarea "Additional Notes" at bounding box center [566, 378] width 707 height 52
paste textarea "Install erosion control measures as shown on site plan. Keep streets clear of s…"
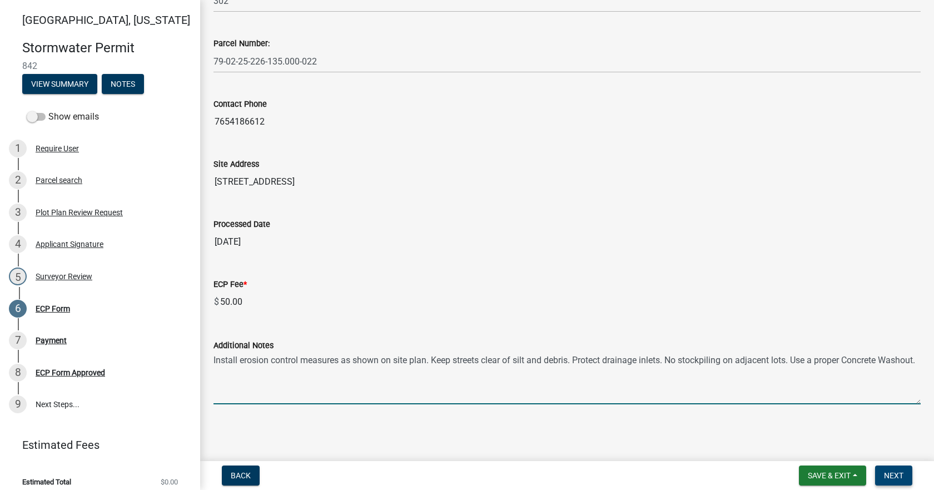
type textarea "Install erosion control measures as shown on site plan. Keep streets clear of s…"
click at [903, 474] on span "Next" at bounding box center [893, 475] width 19 height 9
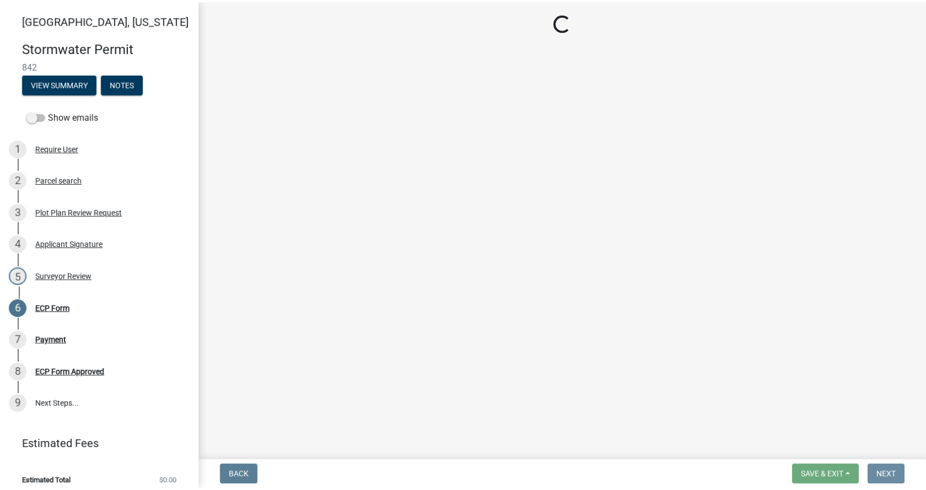
scroll to position [0, 0]
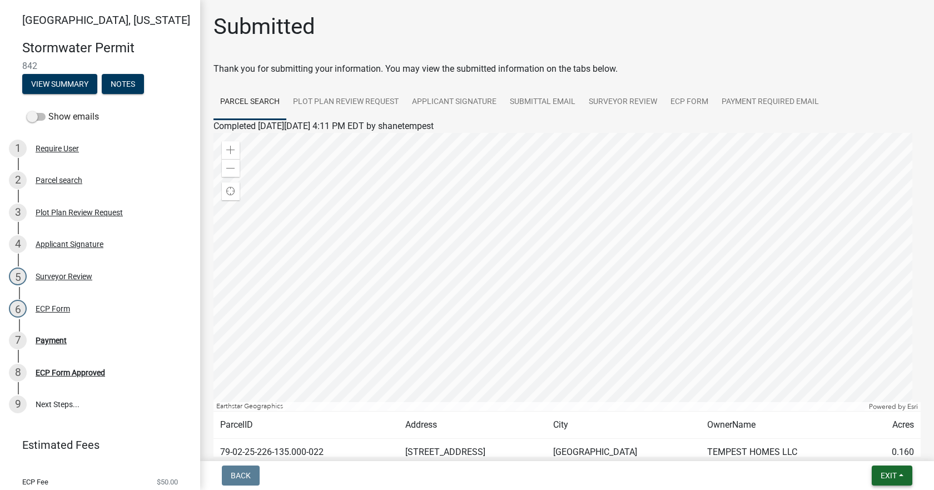
click at [902, 472] on button "Exit" at bounding box center [892, 475] width 41 height 20
click at [867, 448] on button "Save & Exit" at bounding box center [867, 446] width 89 height 27
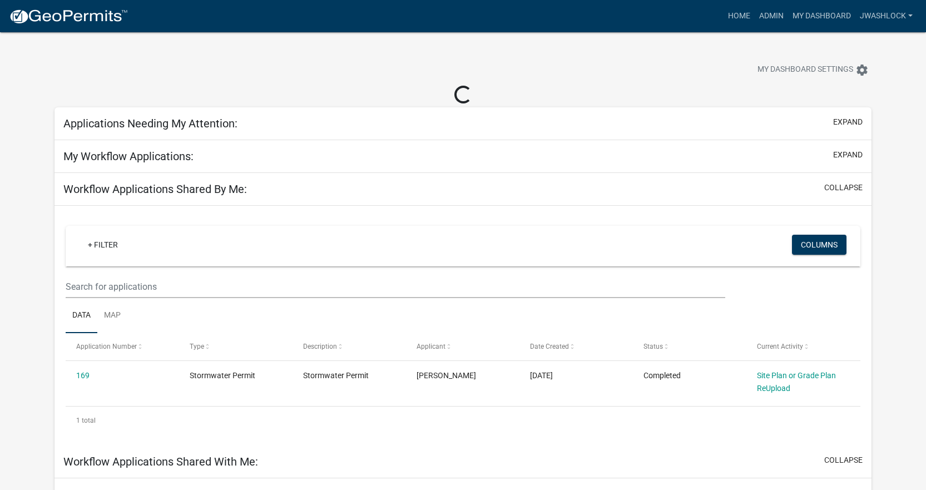
select select "3: 100"
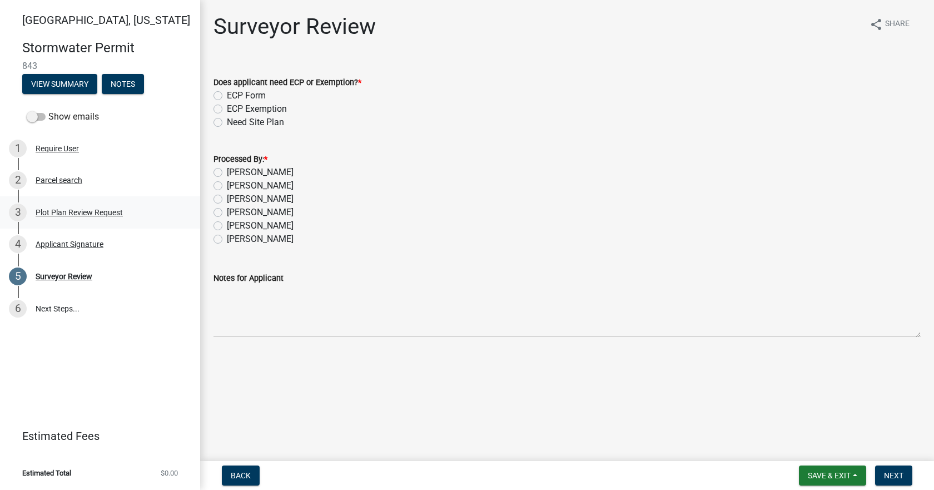
click at [88, 212] on div "Plot Plan Review Request" at bounding box center [79, 212] width 87 height 8
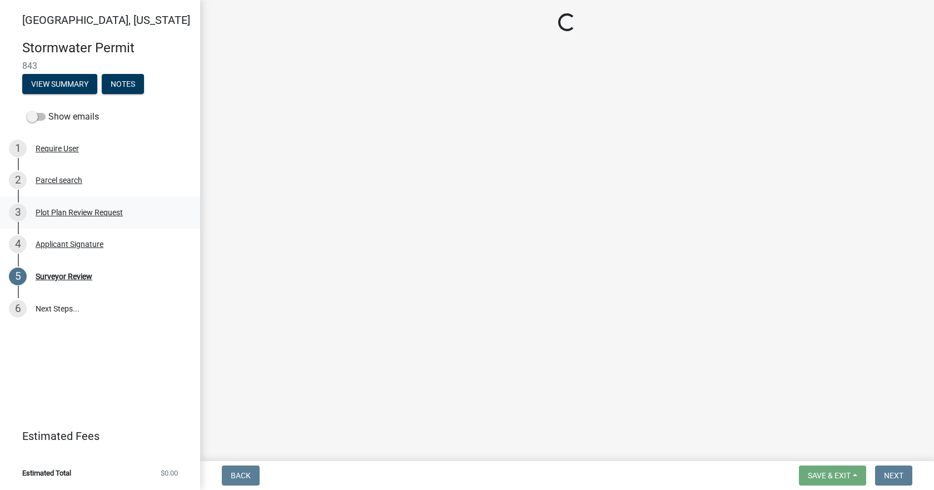
select select "b583a170-26d7-469b-a390-0aed4d149ee1"
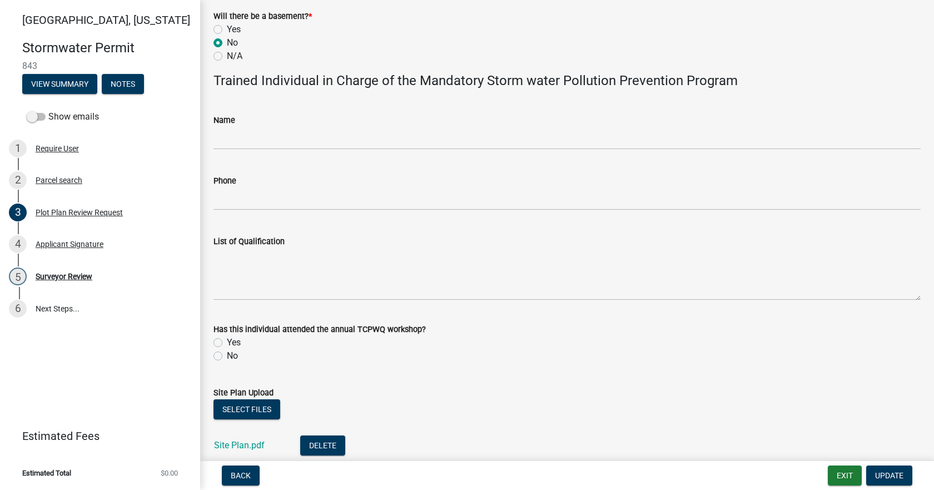
scroll to position [647, 0]
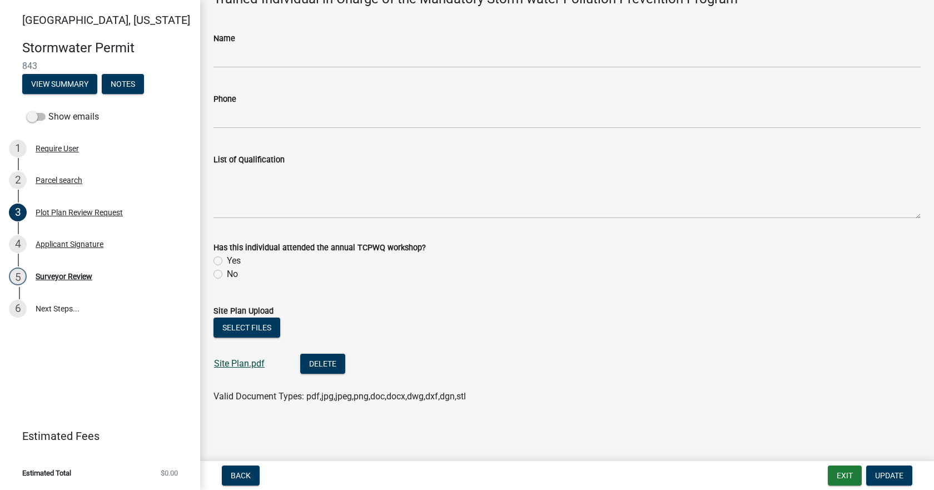
click at [250, 363] on link "Site Plan.pdf" at bounding box center [239, 363] width 51 height 11
click at [73, 275] on div "Surveyor Review" at bounding box center [64, 276] width 57 height 8
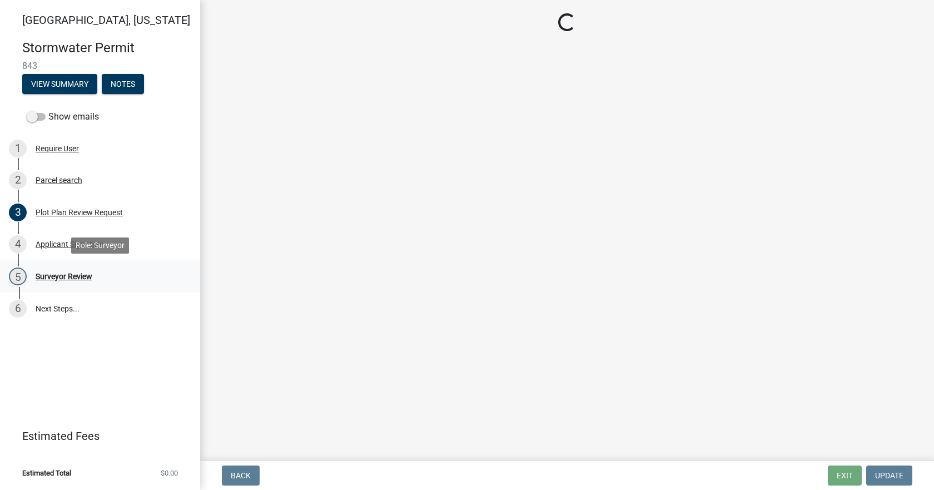
scroll to position [0, 0]
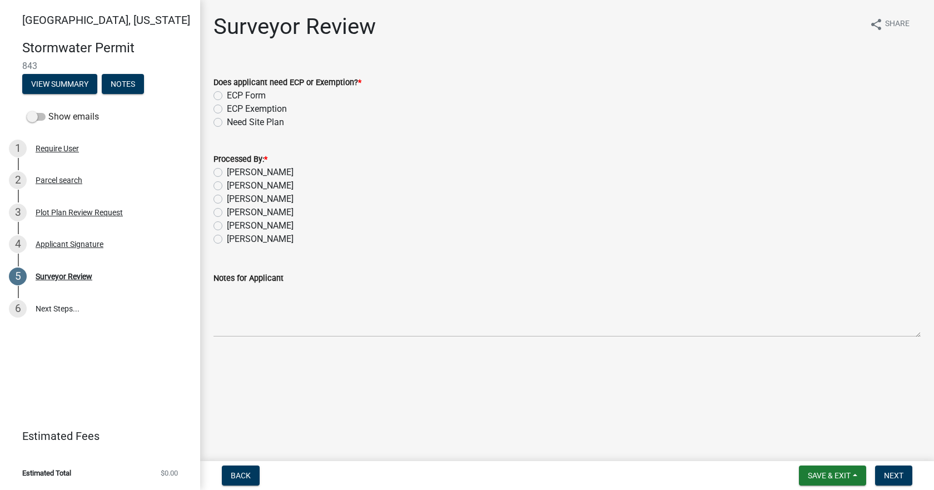
click at [218, 167] on div "[PERSON_NAME]" at bounding box center [566, 172] width 707 height 13
click at [227, 171] on label "[PERSON_NAME]" at bounding box center [260, 172] width 67 height 13
click at [227, 171] on input "[PERSON_NAME]" at bounding box center [230, 169] width 7 height 7
radio input "true"
click at [242, 90] on label "ECP Form" at bounding box center [246, 95] width 39 height 13
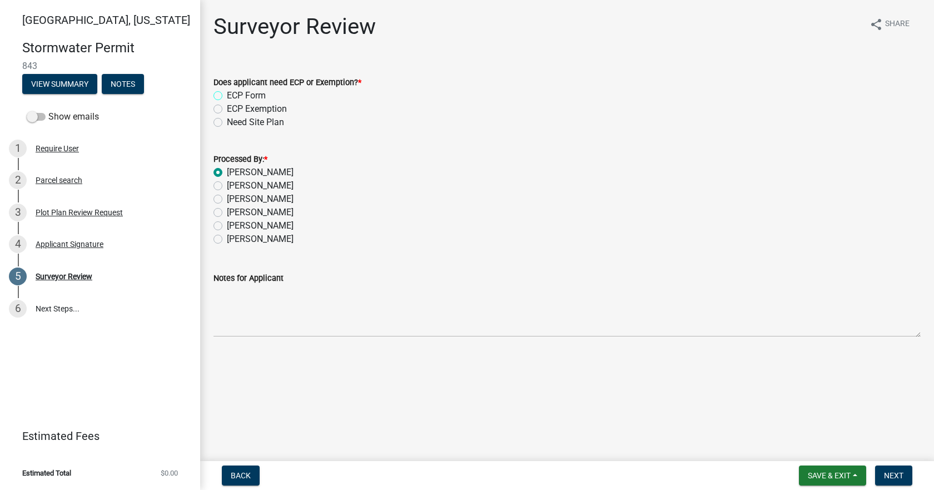
click at [234, 90] on input "ECP Form" at bounding box center [230, 92] width 7 height 7
radio input "true"
click at [900, 477] on span "Next" at bounding box center [893, 475] width 19 height 9
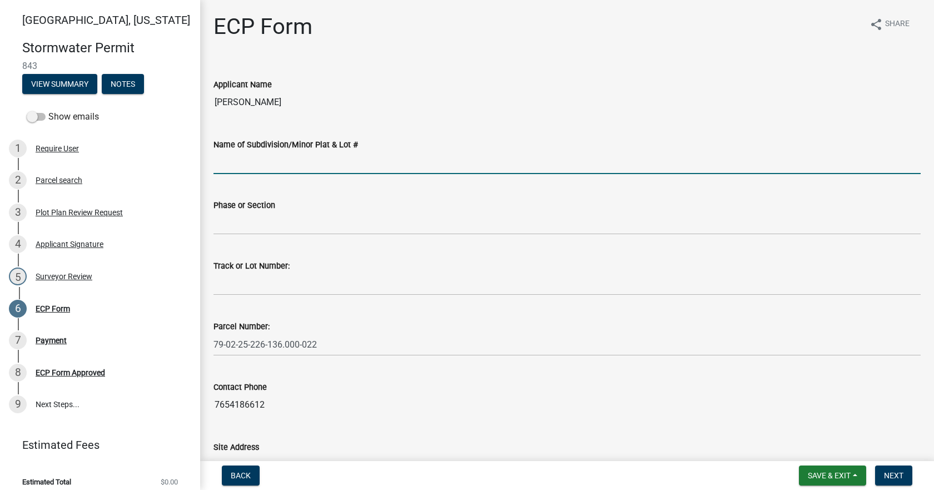
click at [279, 160] on input "Name of Subdivision/Minor Plat & Lot #" at bounding box center [566, 162] width 707 height 23
type input "Timberbrook [PERSON_NAME]"
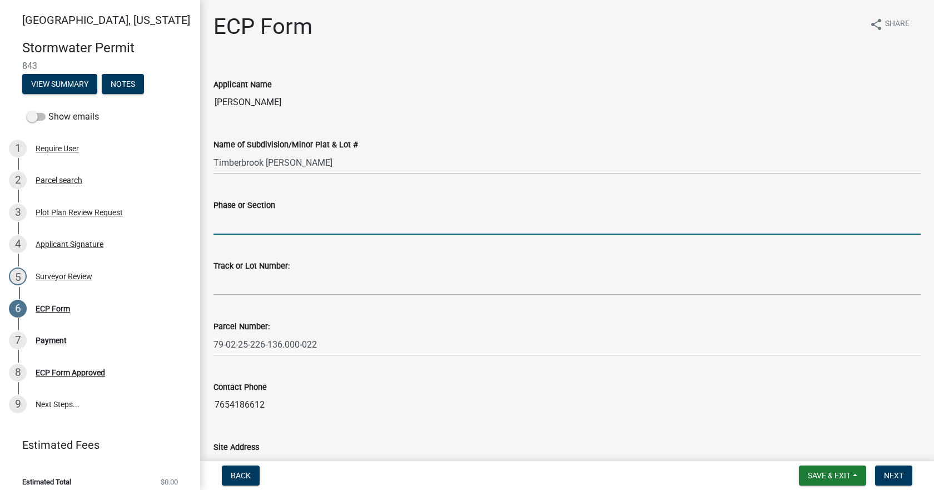
click at [290, 216] on input "Phase or Section" at bounding box center [566, 223] width 707 height 23
type input "1, 2"
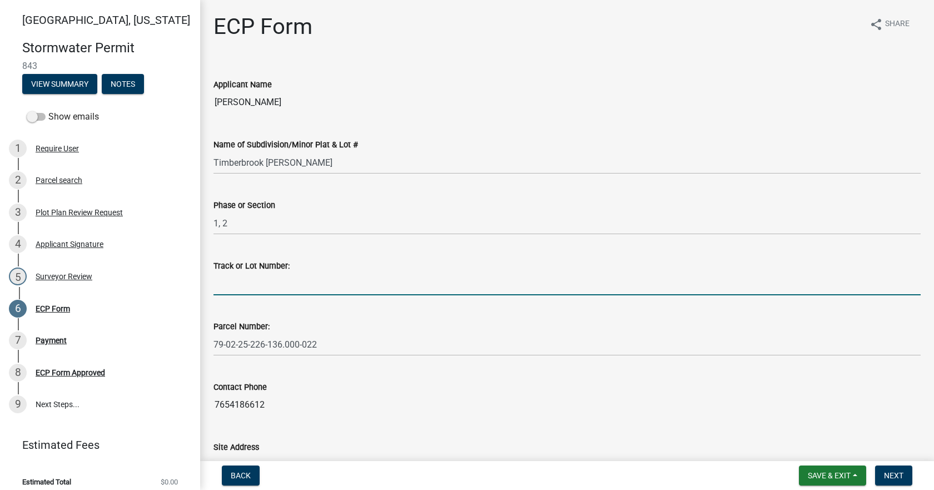
click at [283, 289] on input "Track or Lot Number:" at bounding box center [566, 283] width 707 height 23
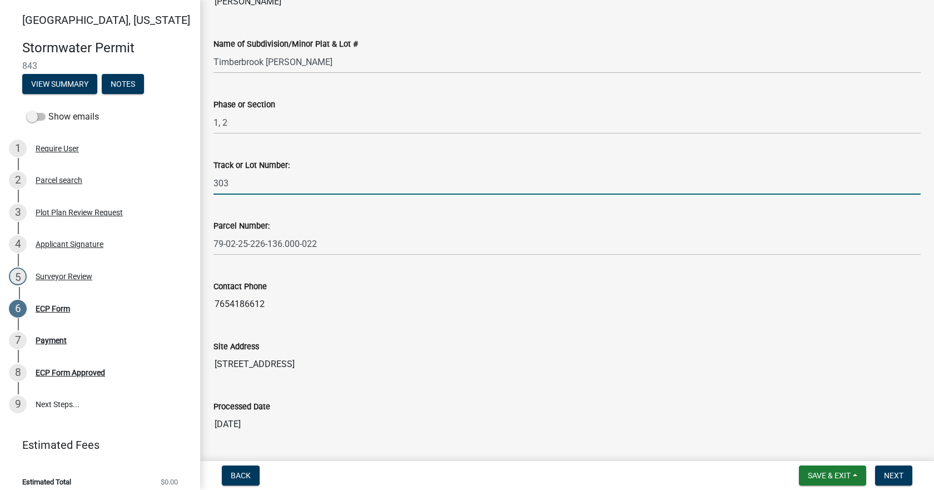
scroll to position [283, 0]
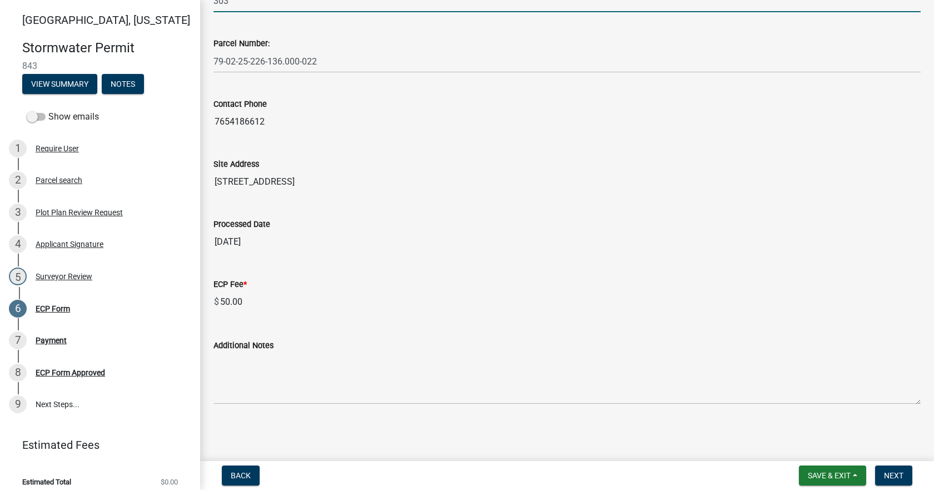
type input "303"
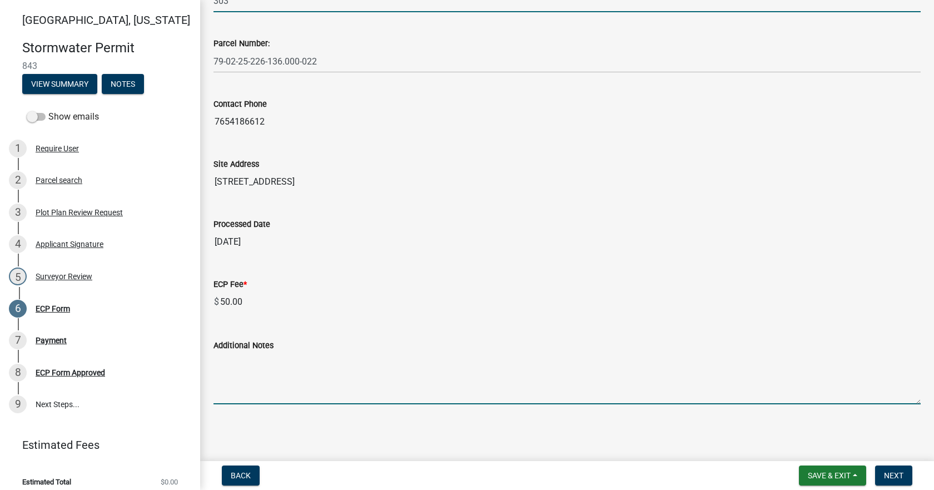
click at [313, 381] on textarea "Additional Notes" at bounding box center [566, 378] width 707 height 52
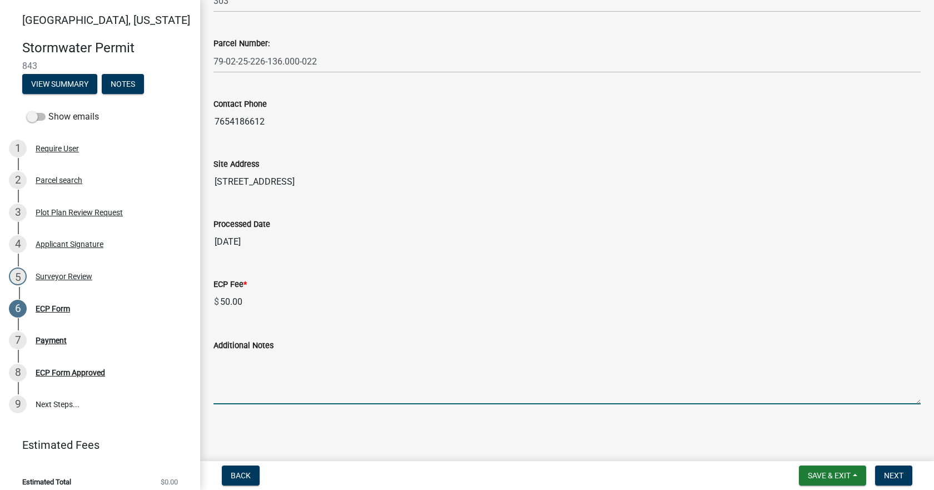
paste textarea "Install erosion control measures as shown on site plan. Keep streets clear of s…"
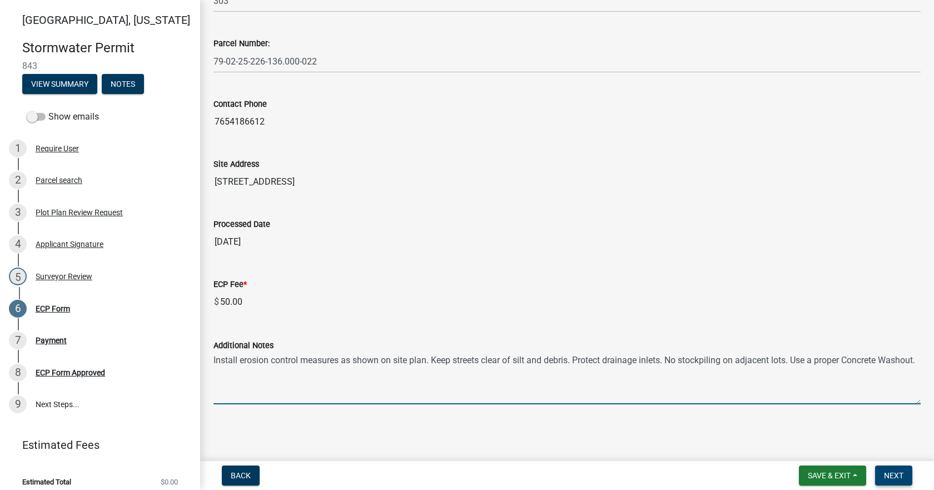
type textarea "Install erosion control measures as shown on site plan. Keep streets clear of s…"
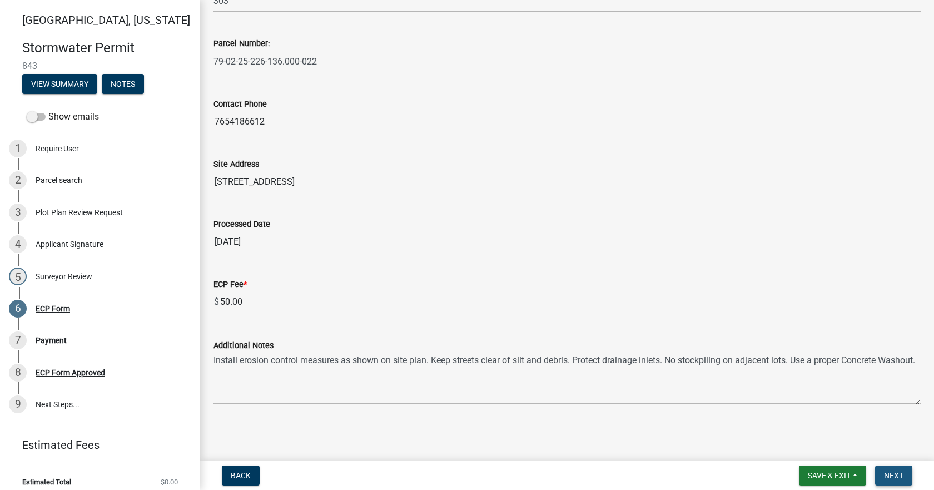
click at [898, 482] on button "Next" at bounding box center [893, 475] width 37 height 20
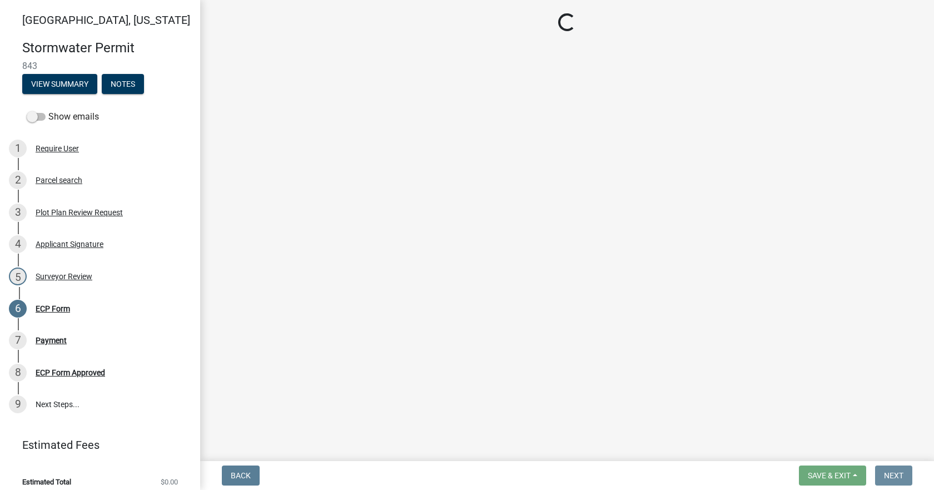
scroll to position [0, 0]
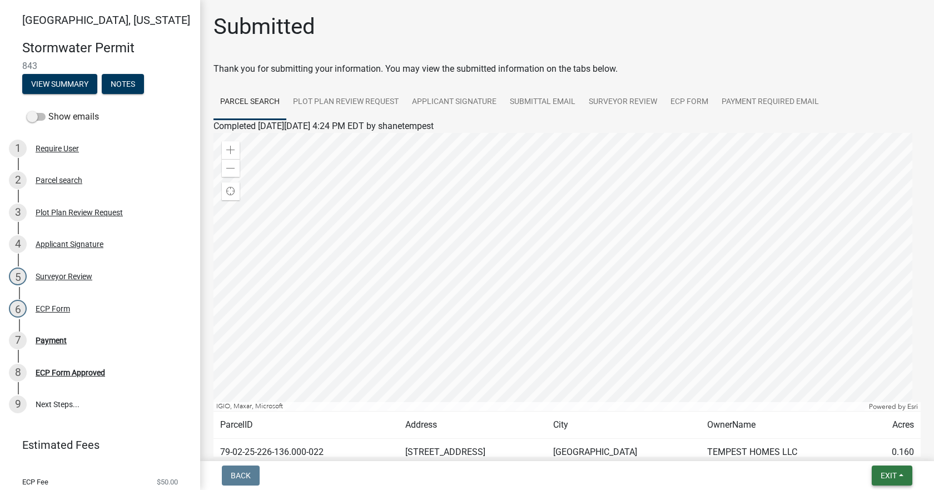
click at [885, 479] on span "Exit" at bounding box center [889, 475] width 16 height 9
click at [871, 448] on button "Save & Exit" at bounding box center [867, 446] width 89 height 27
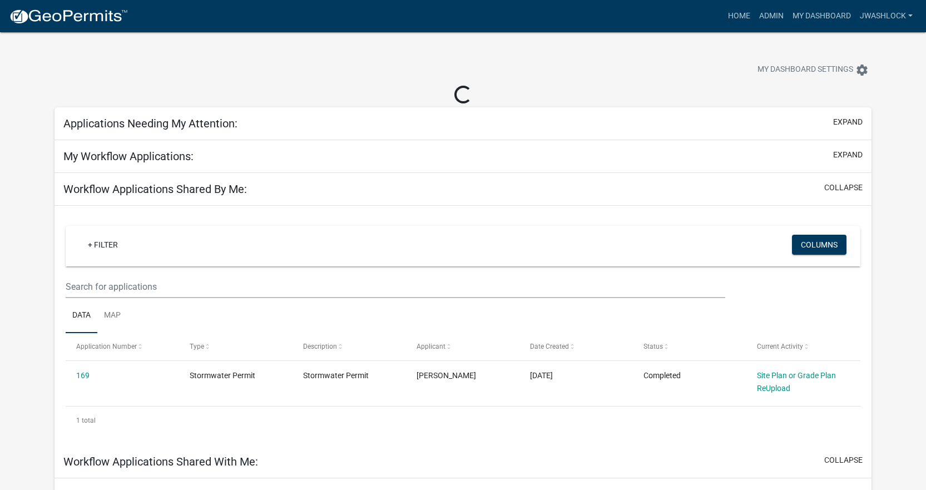
select select "3: 100"
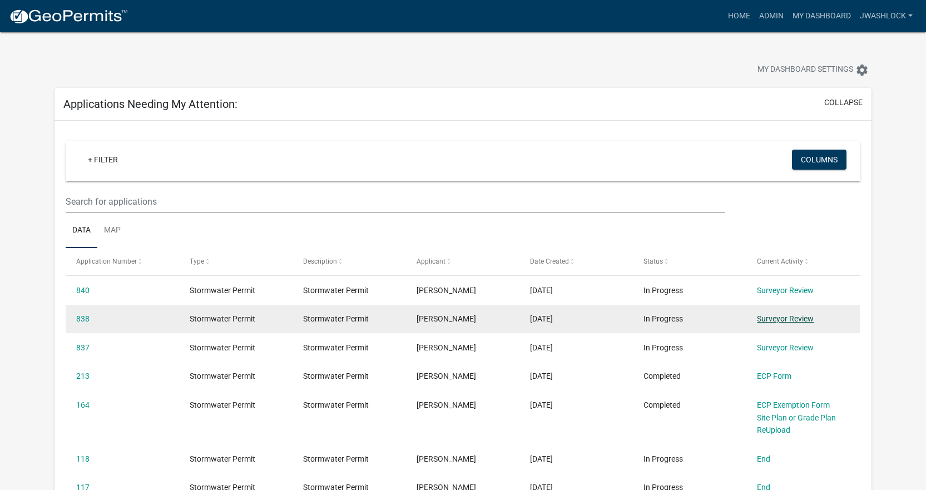
click at [784, 316] on link "Surveyor Review" at bounding box center [785, 318] width 57 height 9
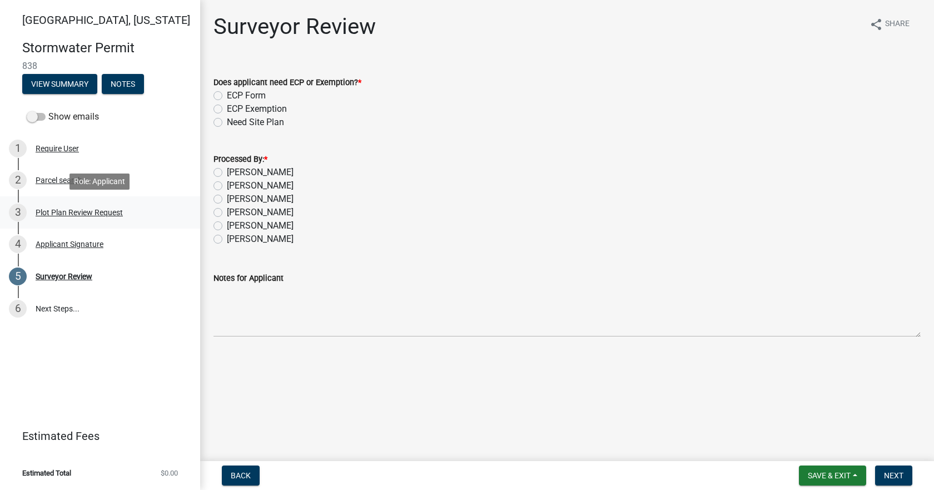
click at [103, 208] on div "Plot Plan Review Request" at bounding box center [79, 212] width 87 height 8
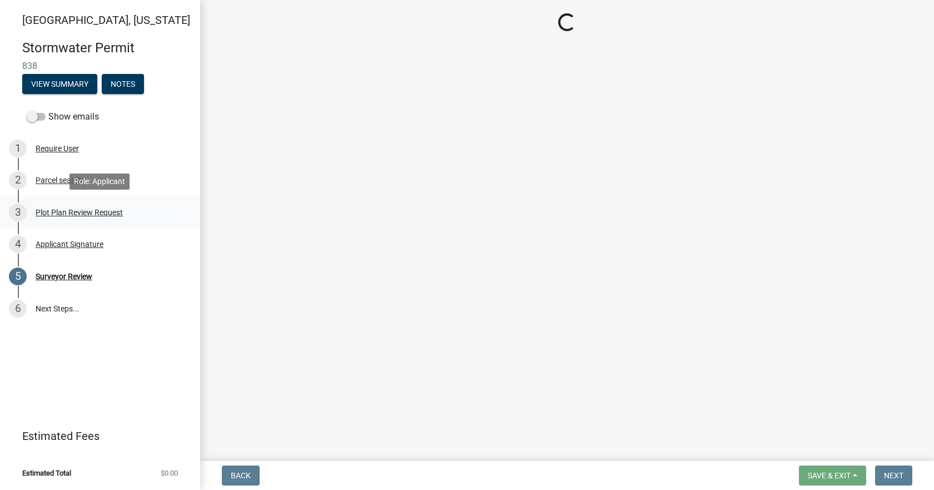
select select "b583a170-26d7-469b-a390-0aed4d149ee1"
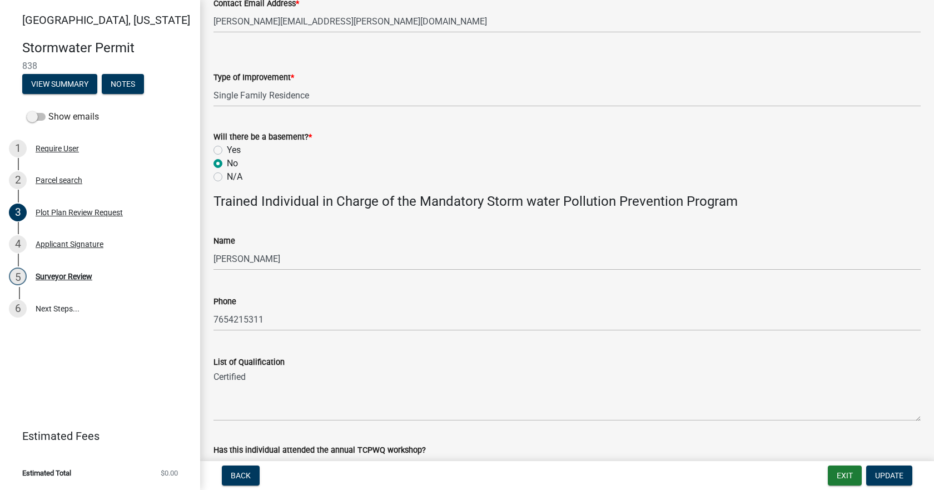
scroll to position [647, 0]
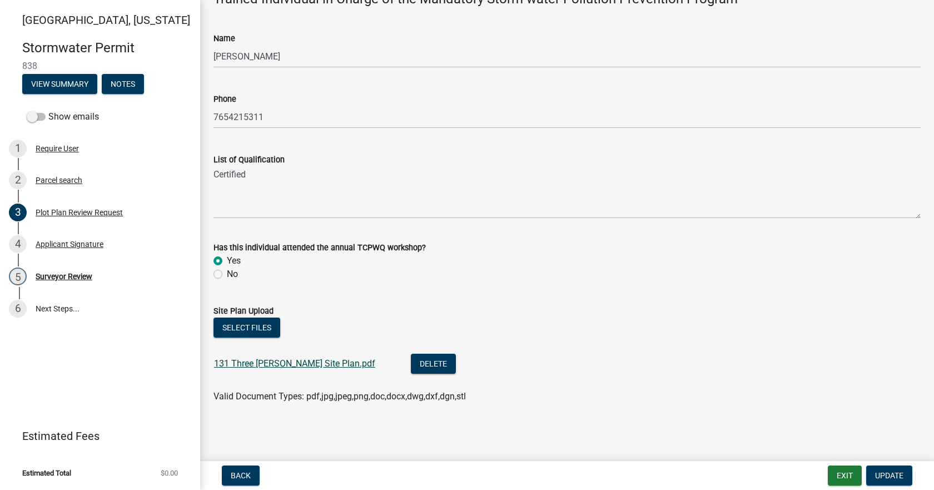
click at [314, 362] on link "131 Three Meadows Site Plan.pdf" at bounding box center [294, 363] width 161 height 11
click at [71, 275] on div "Surveyor Review" at bounding box center [64, 276] width 57 height 8
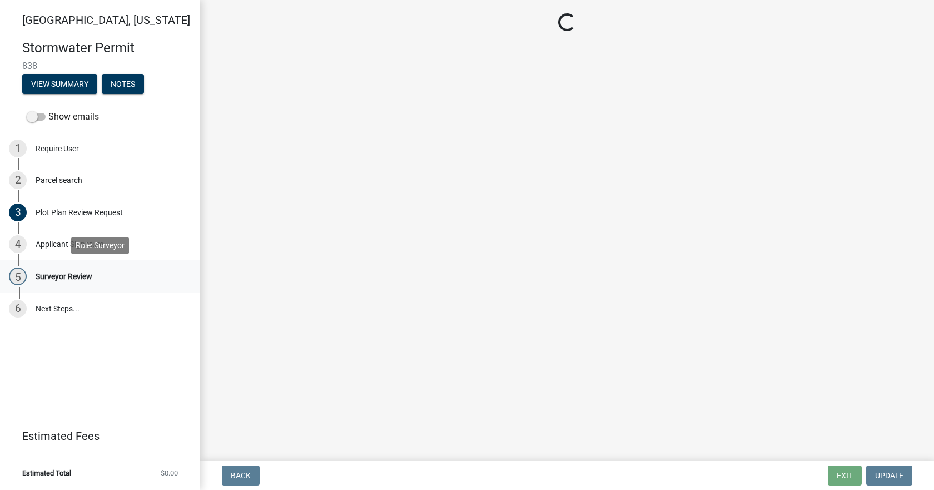
scroll to position [0, 0]
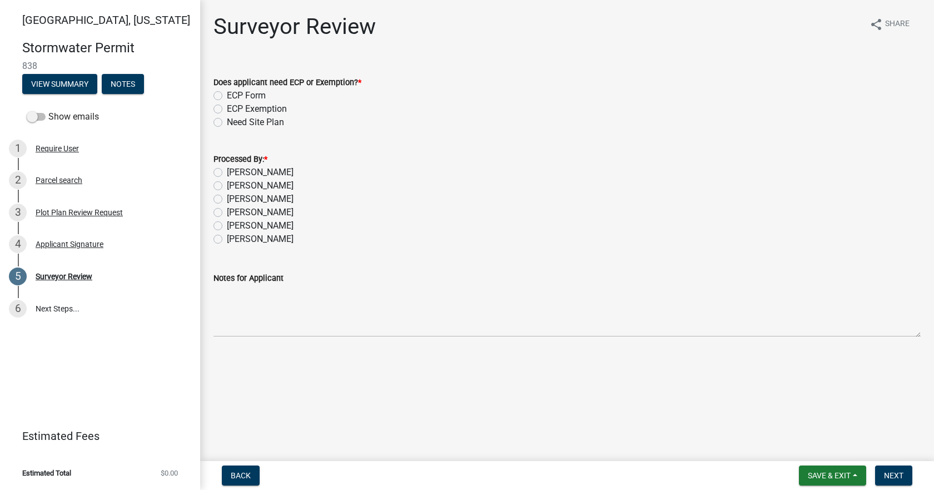
click at [255, 167] on label "[PERSON_NAME]" at bounding box center [260, 172] width 67 height 13
click at [234, 167] on input "[PERSON_NAME]" at bounding box center [230, 169] width 7 height 7
radio input "true"
click at [248, 122] on label "Need Site Plan" at bounding box center [255, 122] width 57 height 13
click at [234, 122] on input "Need Site Plan" at bounding box center [230, 119] width 7 height 7
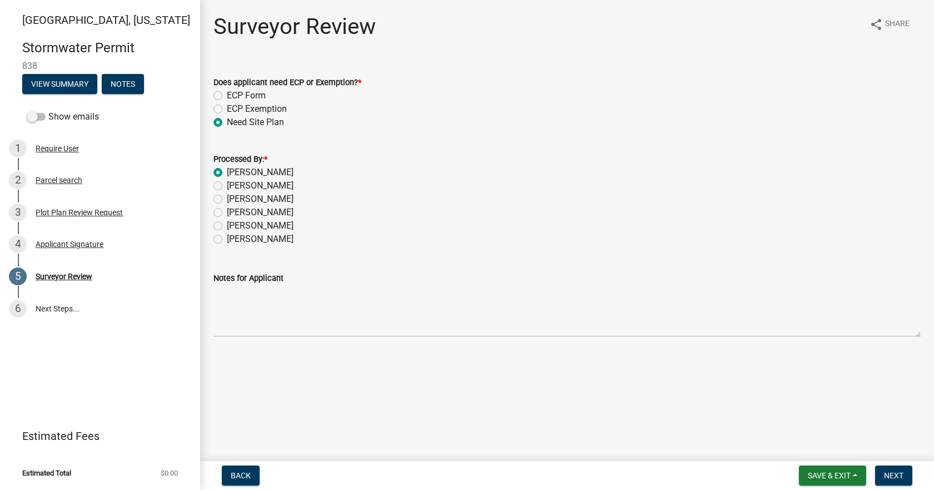
radio input "true"
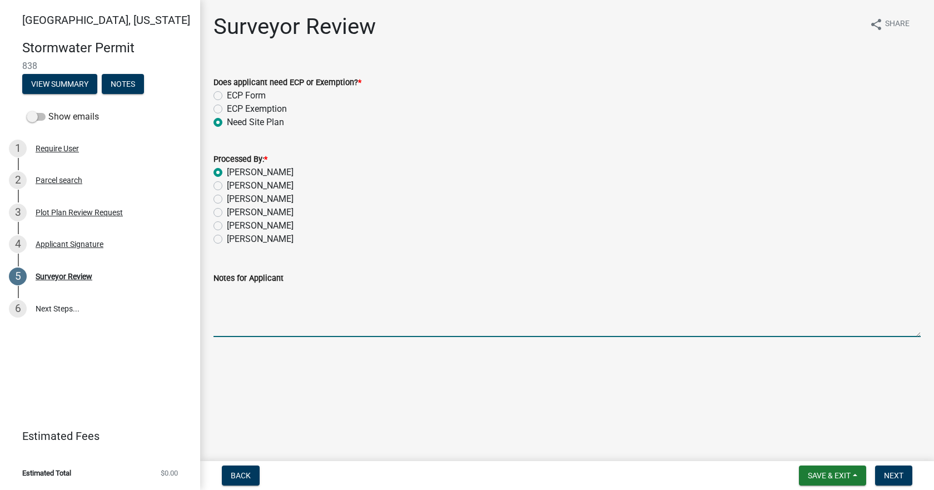
click at [327, 319] on textarea "Notes for Applicant" at bounding box center [566, 311] width 707 height 52
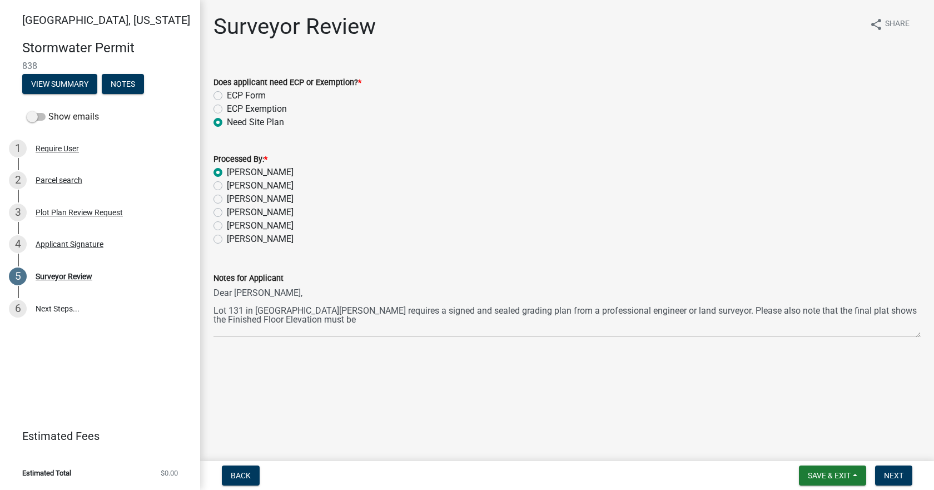
drag, startPoint x: 791, startPoint y: 139, endPoint x: 788, endPoint y: 145, distance: 6.2
click at [791, 139] on form "Processed By: * Jacob Washlock Dale Snipes Tim Walters Jim Butcher Zach Beasley…" at bounding box center [566, 192] width 707 height 107
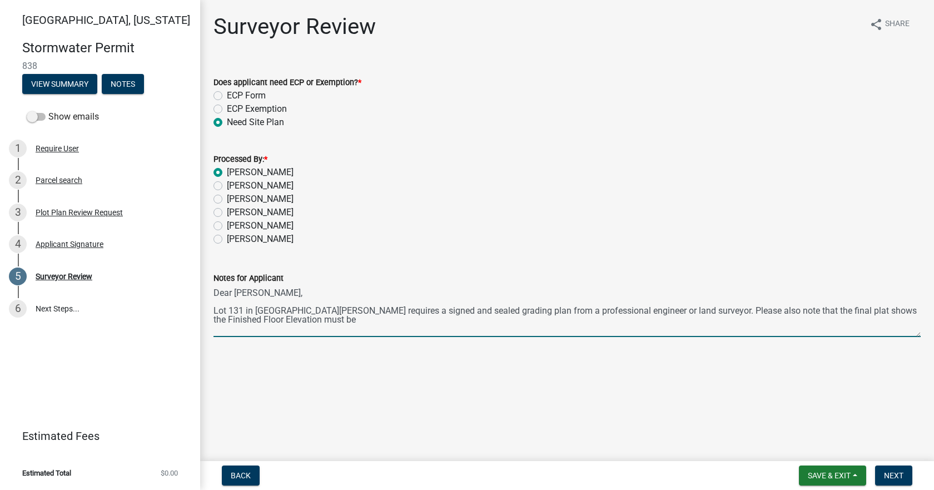
click at [275, 322] on textarea "Dear Jessica, Lot 131 in THree Meadows requires a signed and sealed grading pla…" at bounding box center [566, 311] width 707 height 52
drag, startPoint x: 849, startPoint y: 311, endPoint x: 913, endPoint y: 325, distance: 65.3
click at [913, 325] on textarea "Dear Jessica, Lot 131 in THree Meadows requires a signed and sealed grading pla…" at bounding box center [566, 311] width 707 height 52
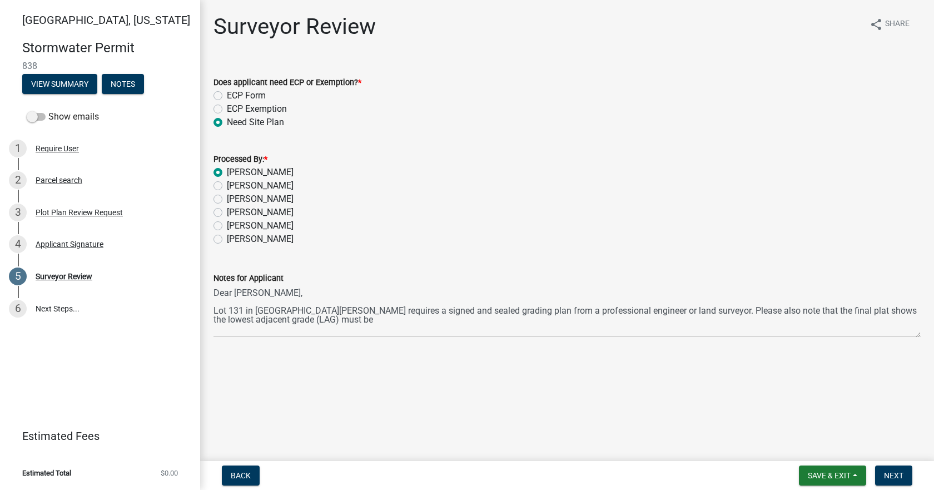
drag, startPoint x: 894, startPoint y: 138, endPoint x: 844, endPoint y: 179, distance: 64.4
click at [894, 138] on wm-data-entity-input "Does applicant need ECP or Exemption? * ECP Form ECP Exemption Need Site Plan" at bounding box center [566, 100] width 707 height 77
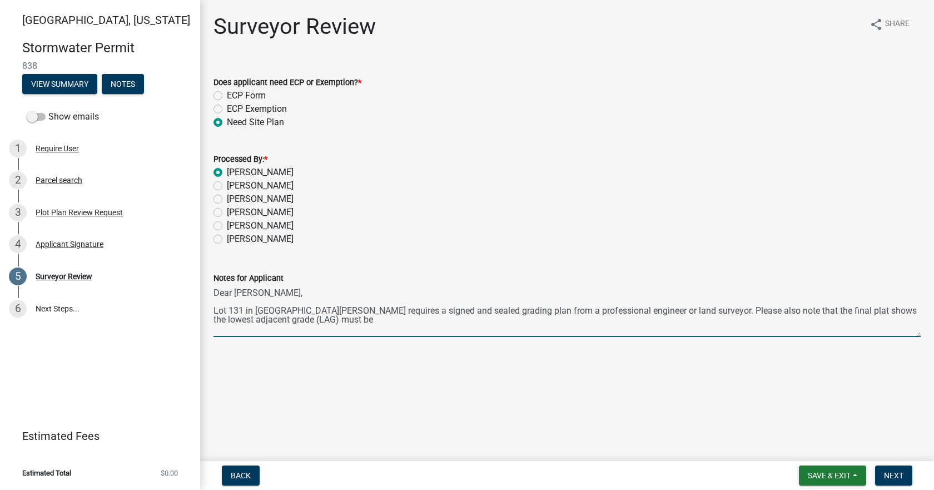
click at [379, 330] on textarea "Dear Jessica, Lot 131 in THree Meadows requires a signed and sealed grading pla…" at bounding box center [566, 311] width 707 height 52
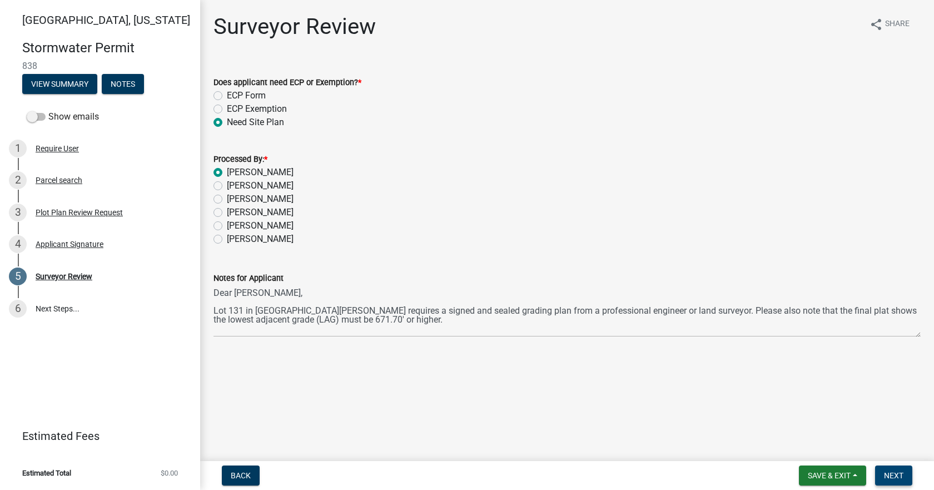
drag, startPoint x: 902, startPoint y: 481, endPoint x: 428, endPoint y: 387, distance: 483.4
click at [446, 391] on wm-app "Tippecanoe County, Indiana Stormwater Permit 838 View Summary Notes Show emails…" at bounding box center [467, 245] width 934 height 490
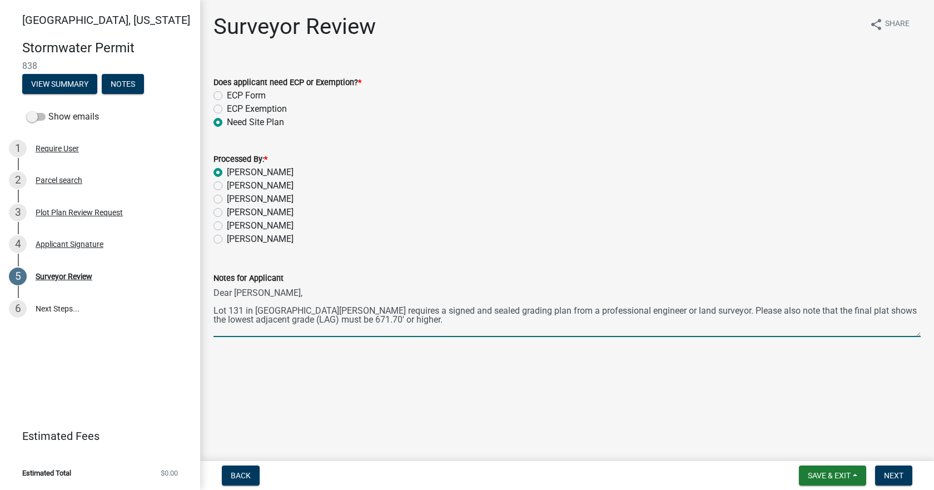
click at [267, 310] on textarea "Dear Jessica, Lot 131 in THree Meadows requires a signed and sealed grading pla…" at bounding box center [566, 311] width 707 height 52
type textarea "Dear Jessica, Lot 131 in Three Meadows requires a signed and sealed grading pla…"
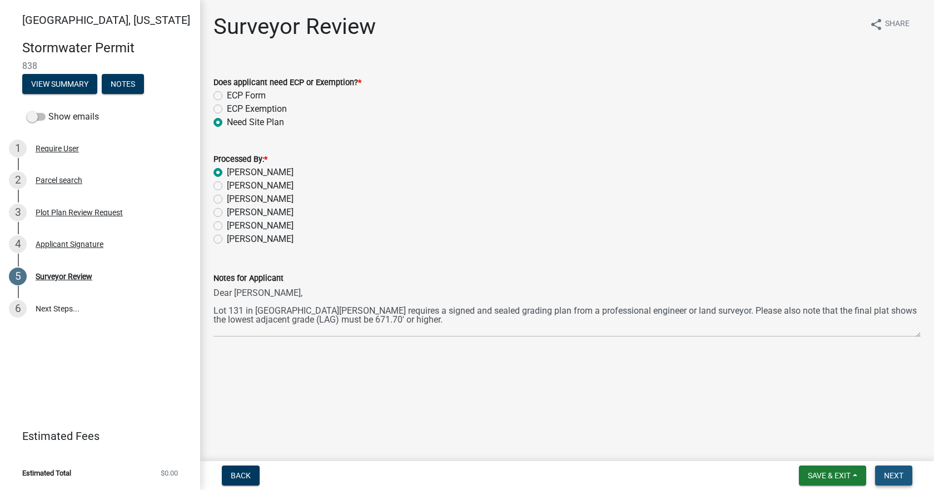
click at [898, 475] on span "Next" at bounding box center [893, 475] width 19 height 9
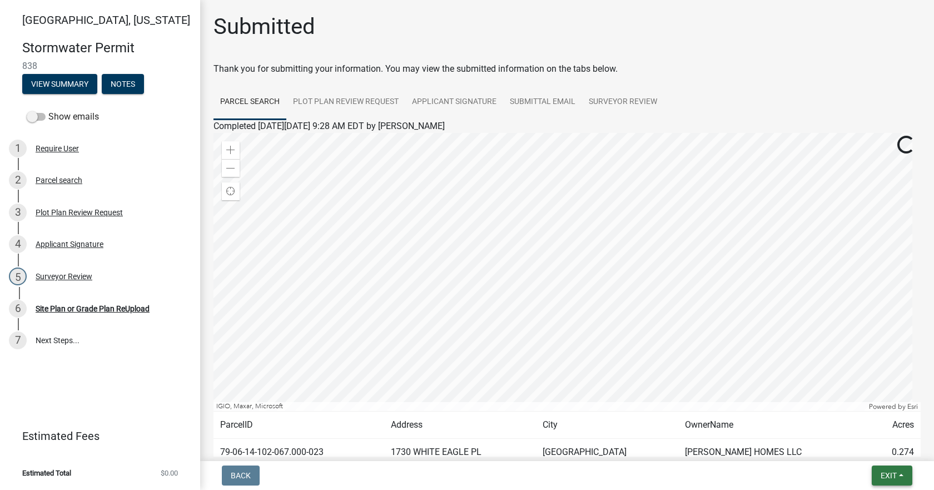
click at [899, 475] on button "Exit" at bounding box center [892, 475] width 41 height 20
click at [880, 450] on button "Save & Exit" at bounding box center [867, 446] width 89 height 27
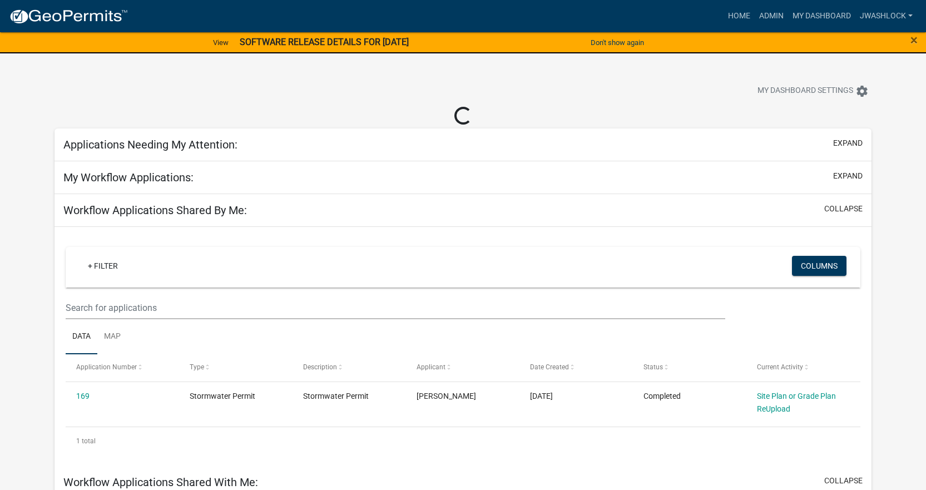
select select "3: 100"
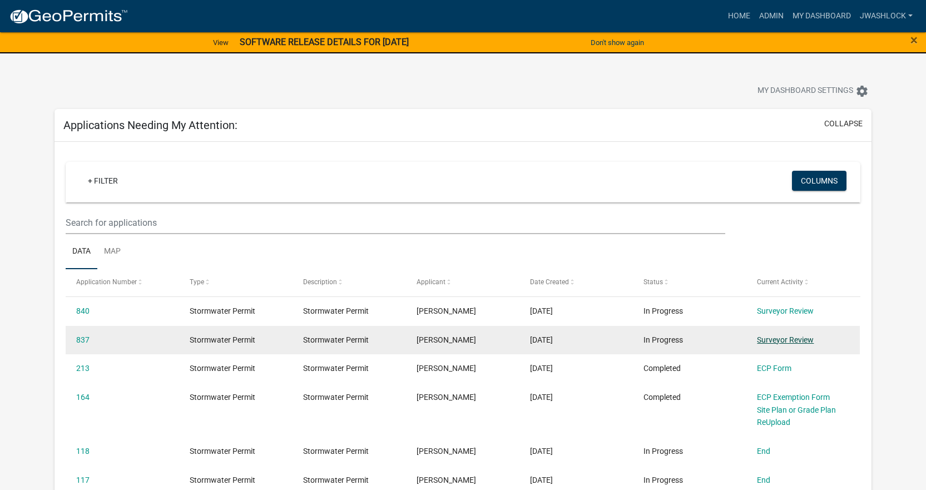
click at [783, 343] on link "Surveyor Review" at bounding box center [785, 339] width 57 height 9
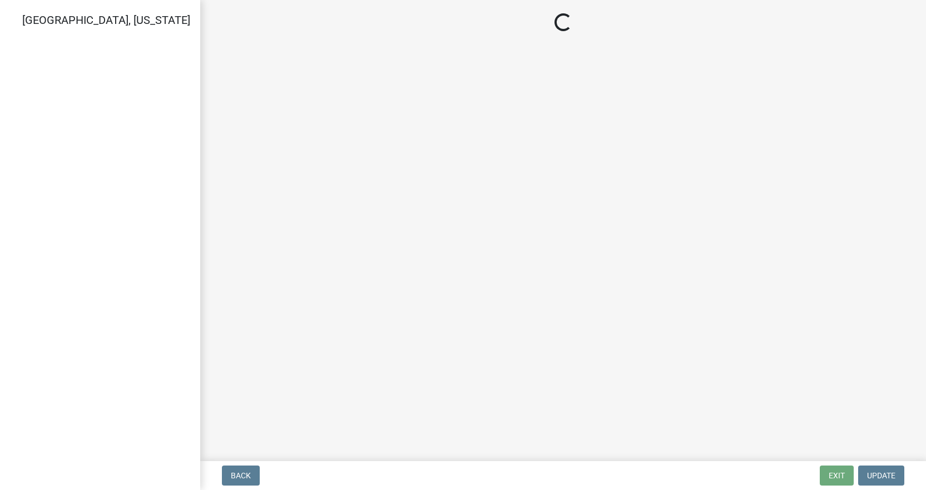
click at [783, 343] on main "Loading..." at bounding box center [562, 228] width 725 height 456
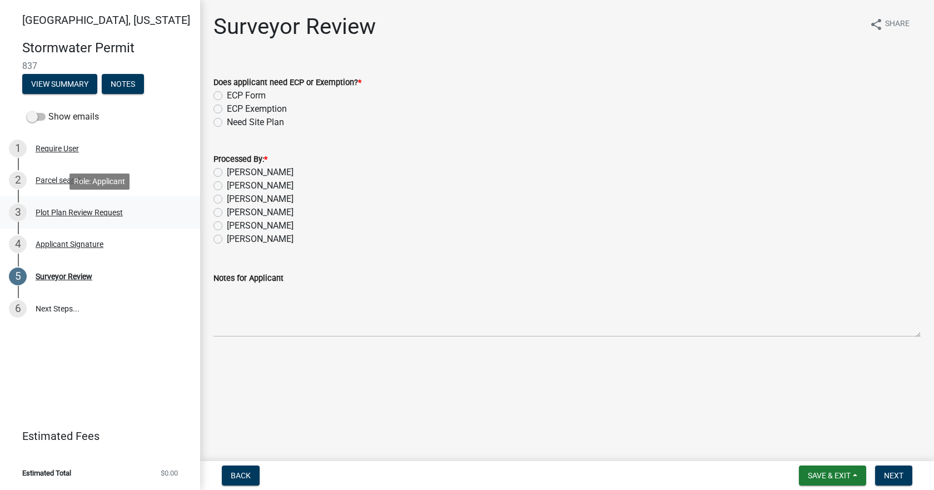
click at [51, 208] on div "Plot Plan Review Request" at bounding box center [79, 212] width 87 height 8
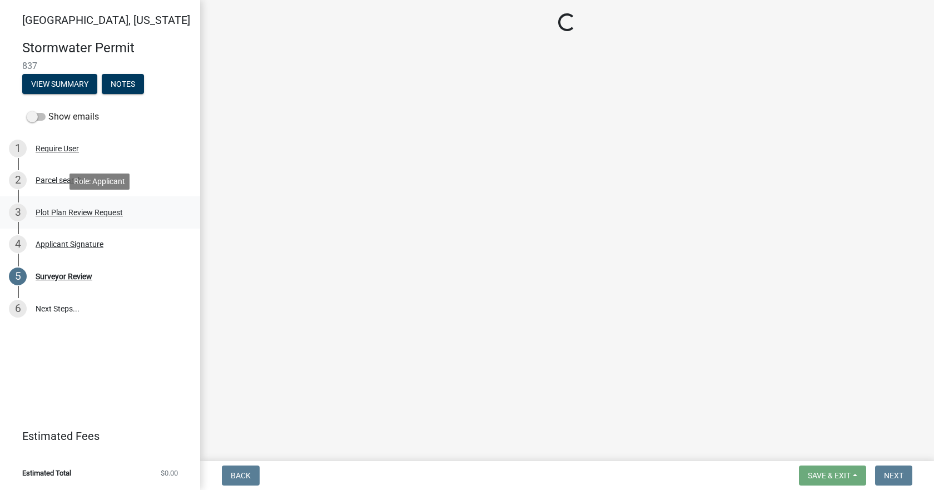
select select "b583a170-26d7-469b-a390-0aed4d149ee1"
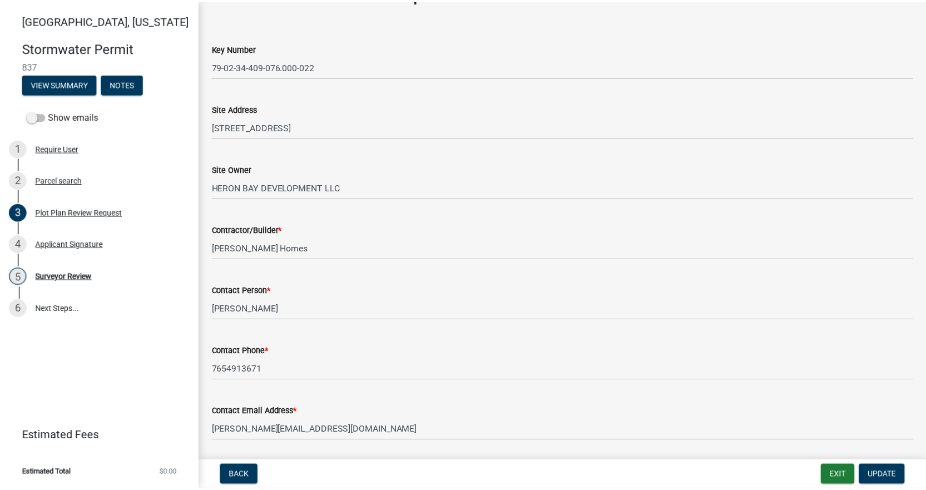
scroll to position [56, 0]
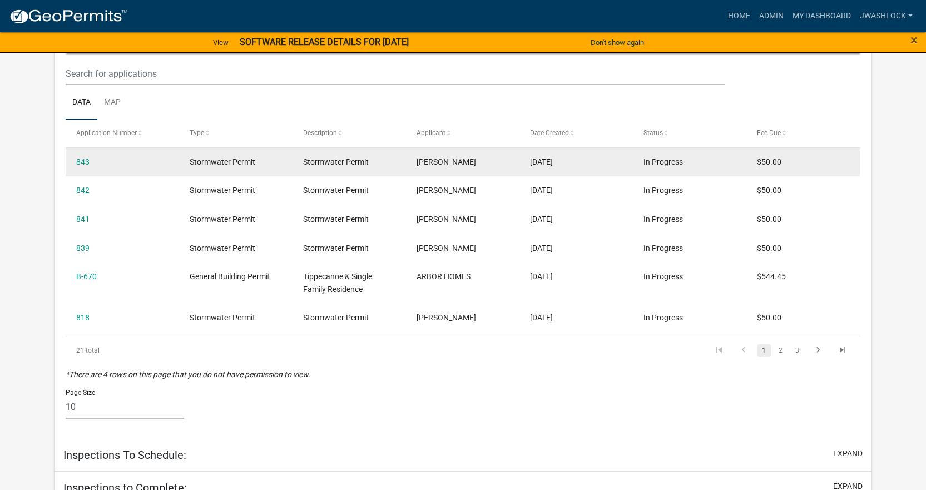
select select "3: 100"
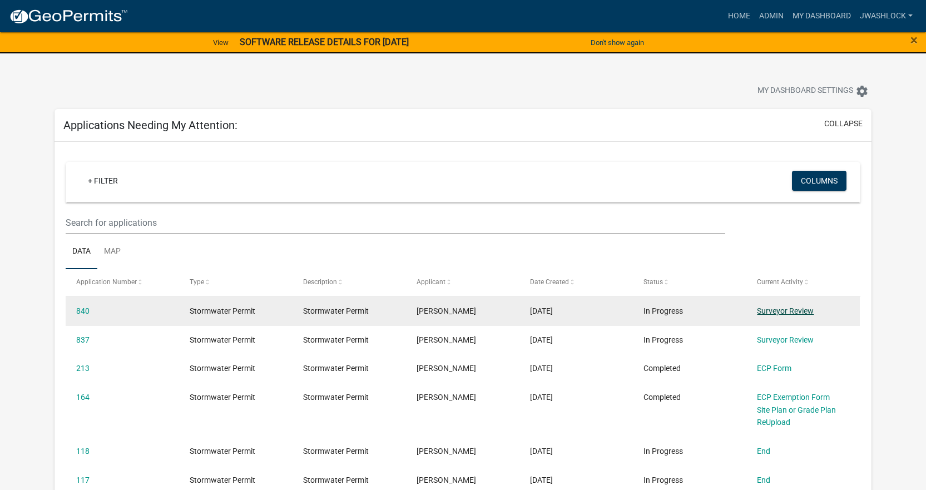
click at [798, 309] on link "Surveyor Review" at bounding box center [785, 310] width 57 height 9
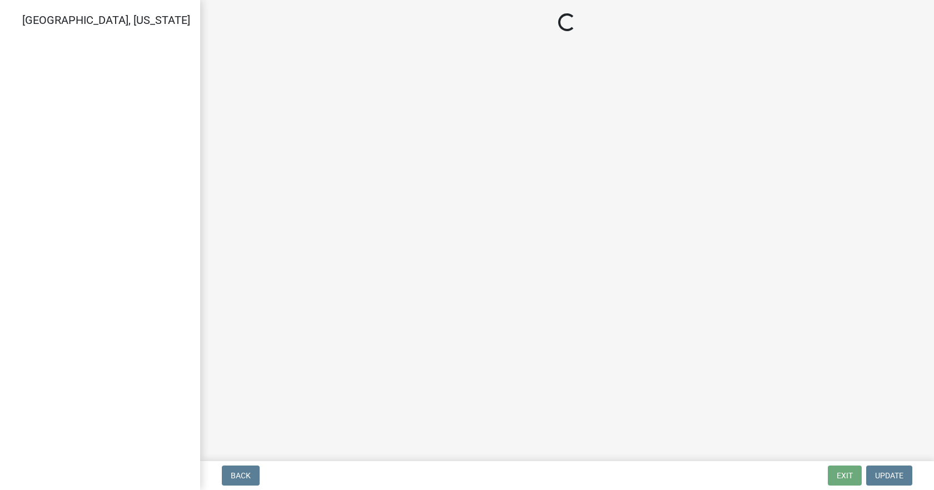
click at [798, 309] on main "Loading..." at bounding box center [567, 228] width 734 height 456
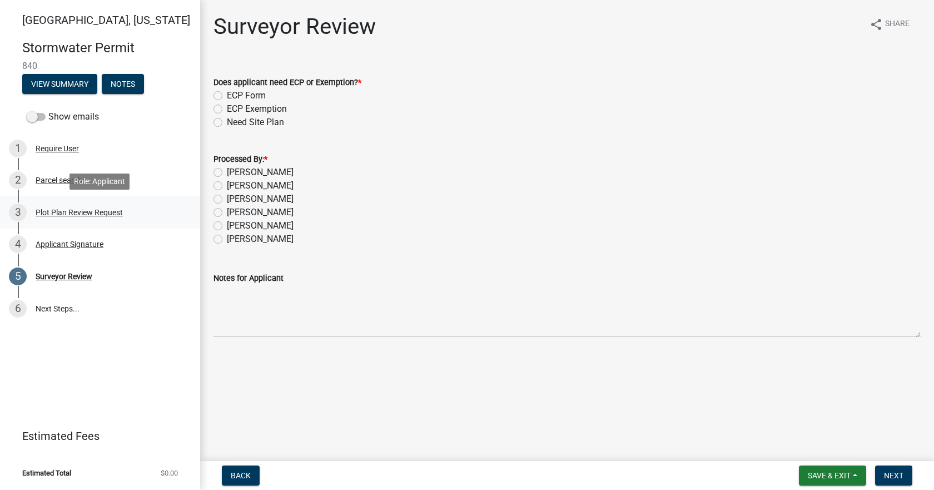
click at [83, 213] on div "Plot Plan Review Request" at bounding box center [79, 212] width 87 height 8
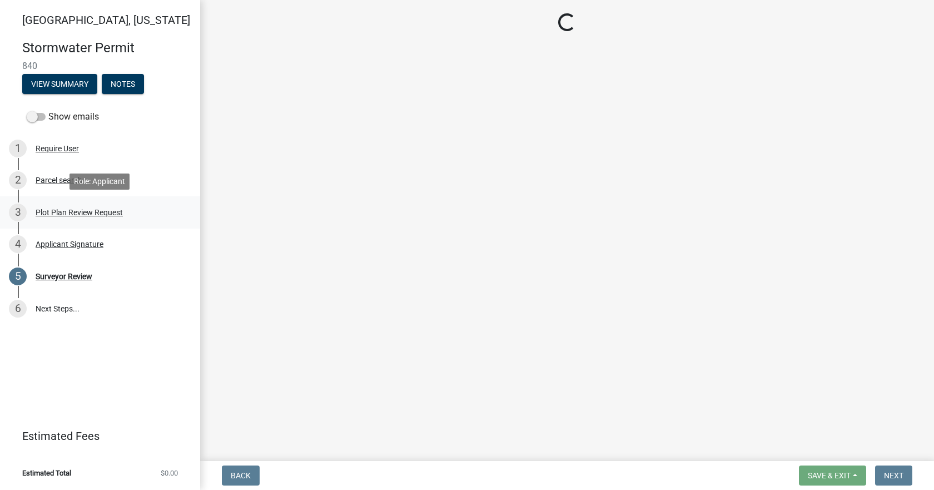
select select "b583a170-26d7-469b-a390-0aed4d149ee1"
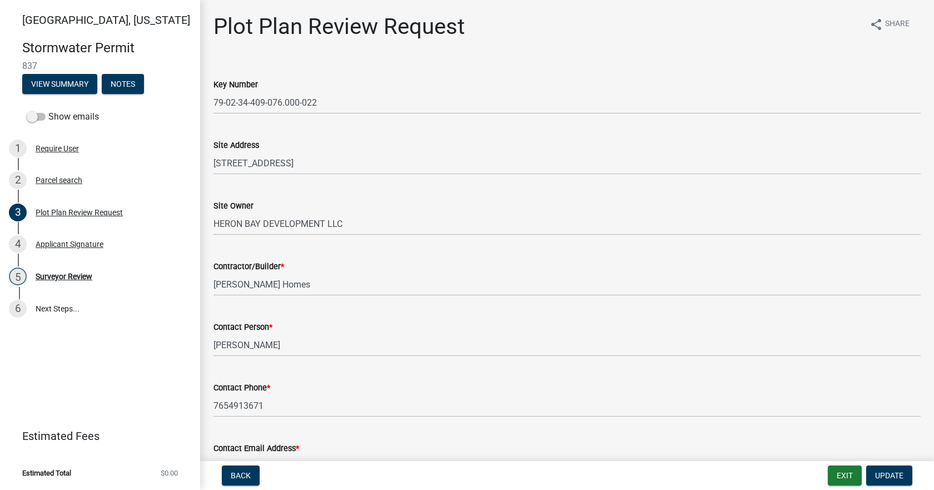
select select "b583a170-26d7-469b-a390-0aed4d149ee1"
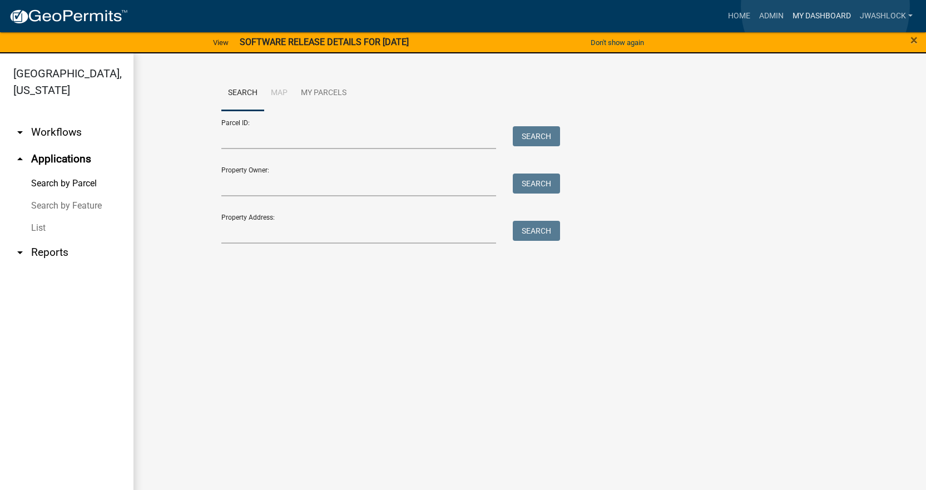
click at [825, 7] on link "My Dashboard" at bounding box center [821, 16] width 67 height 21
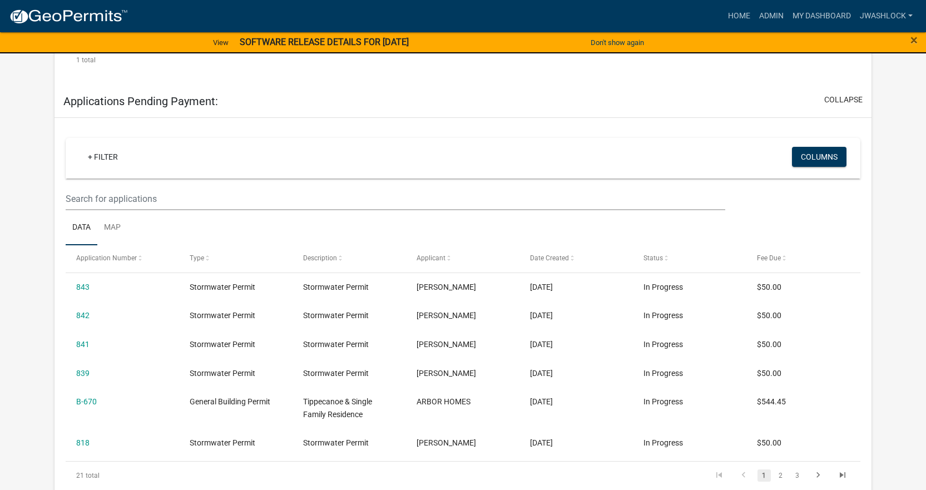
scroll to position [667, 0]
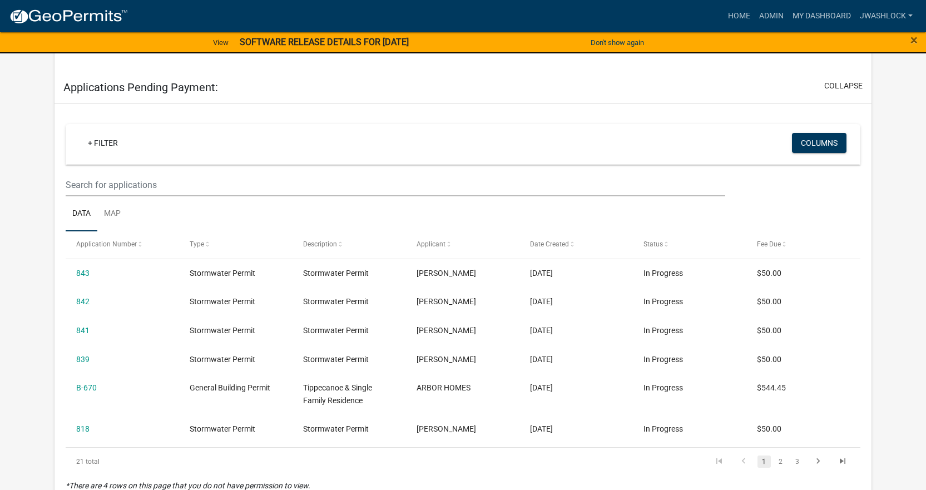
select select "3: 100"
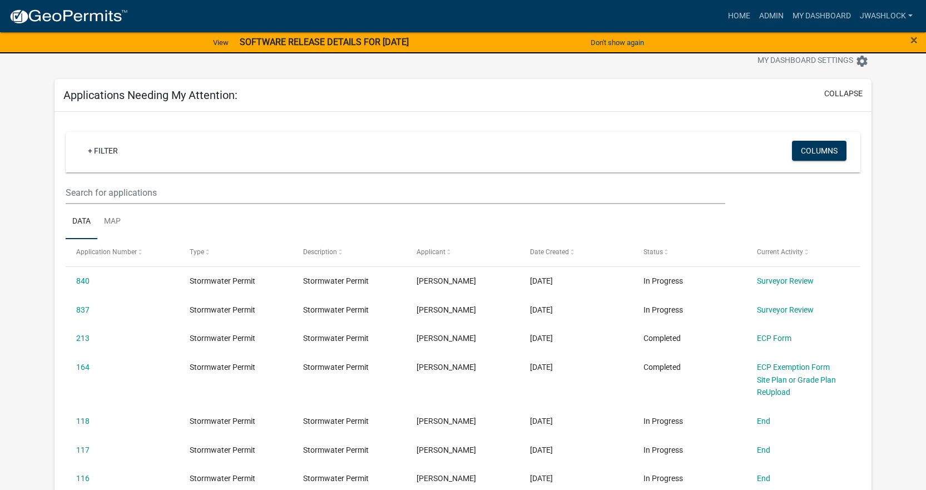
scroll to position [56, 0]
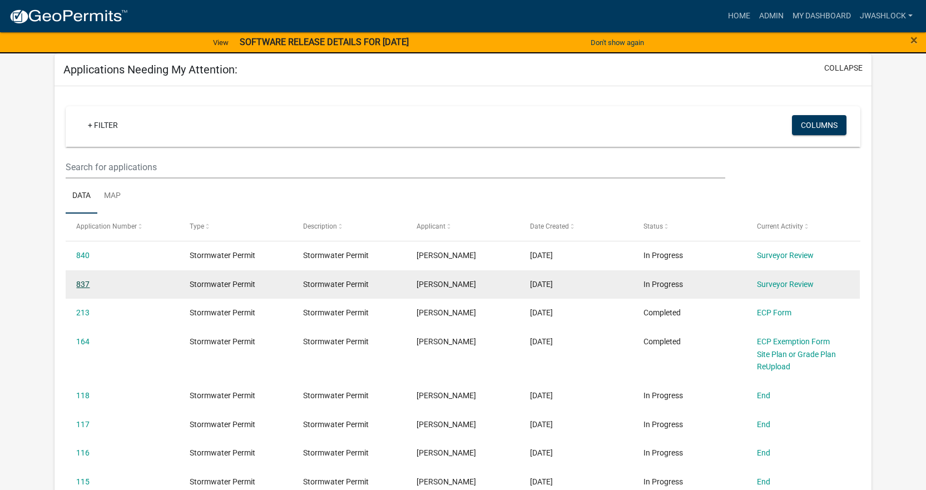
click at [81, 285] on link "837" at bounding box center [82, 284] width 13 height 9
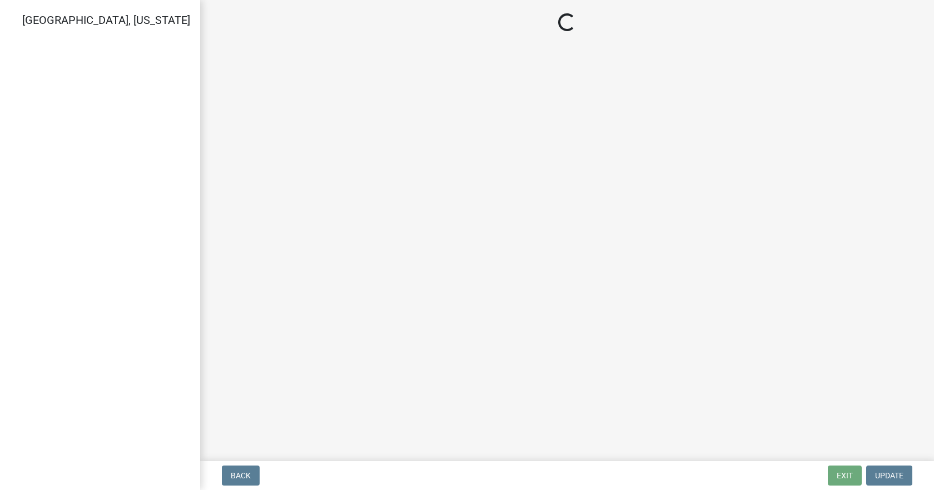
click at [81, 285] on div "[GEOGRAPHIC_DATA], [US_STATE]" at bounding box center [100, 245] width 200 height 490
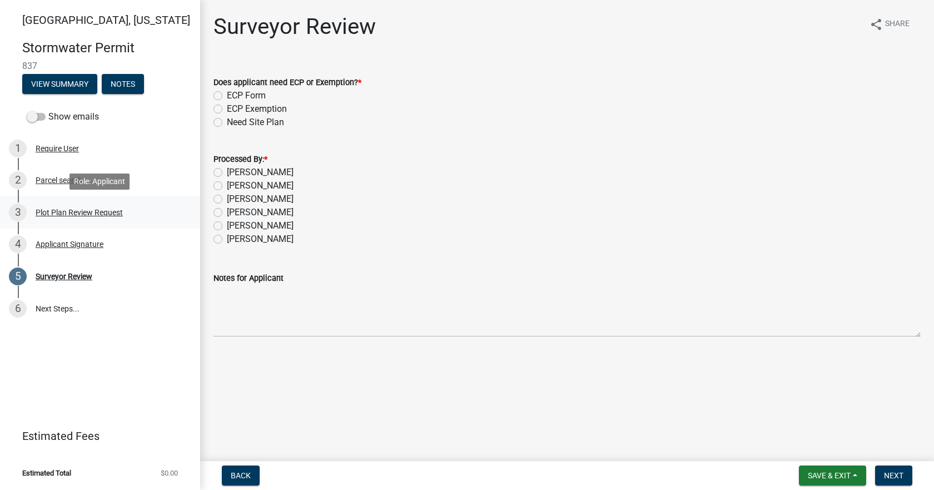
click at [64, 208] on div "Plot Plan Review Request" at bounding box center [79, 212] width 87 height 8
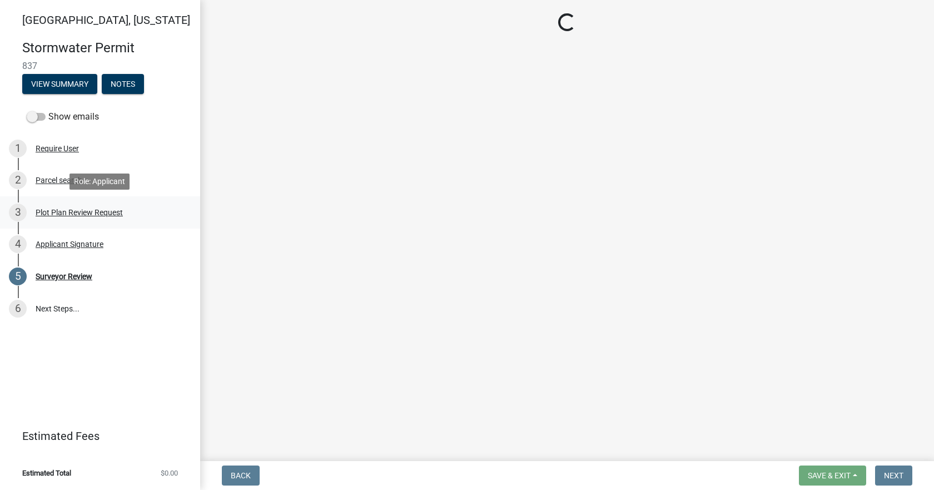
select select "b583a170-26d7-469b-a390-0aed4d149ee1"
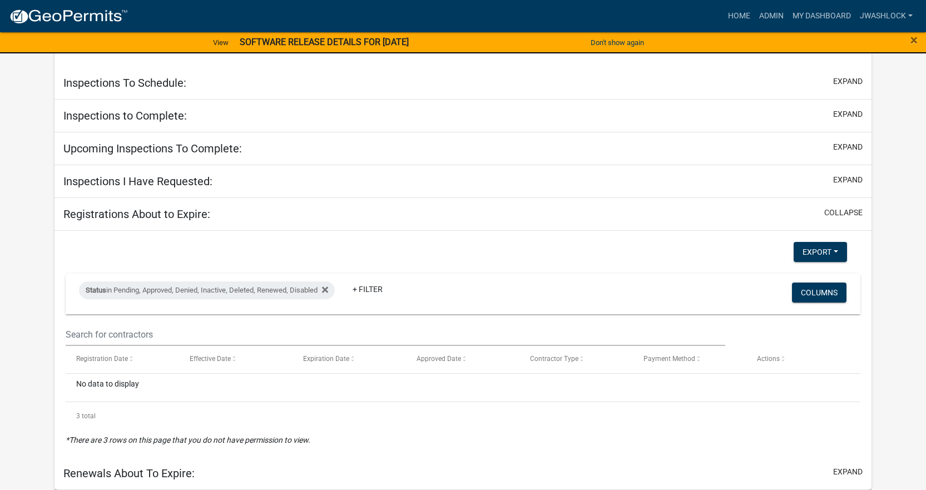
select select "3: 100"
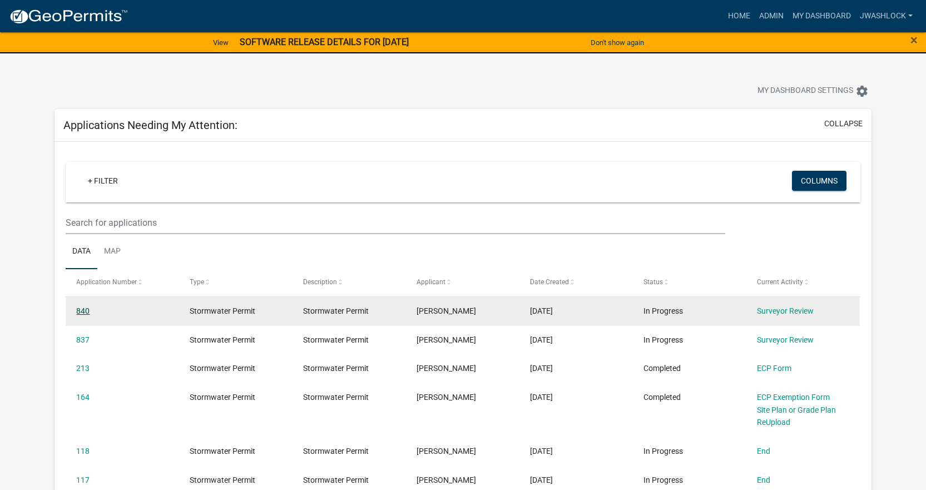
click at [83, 309] on link "840" at bounding box center [82, 310] width 13 height 9
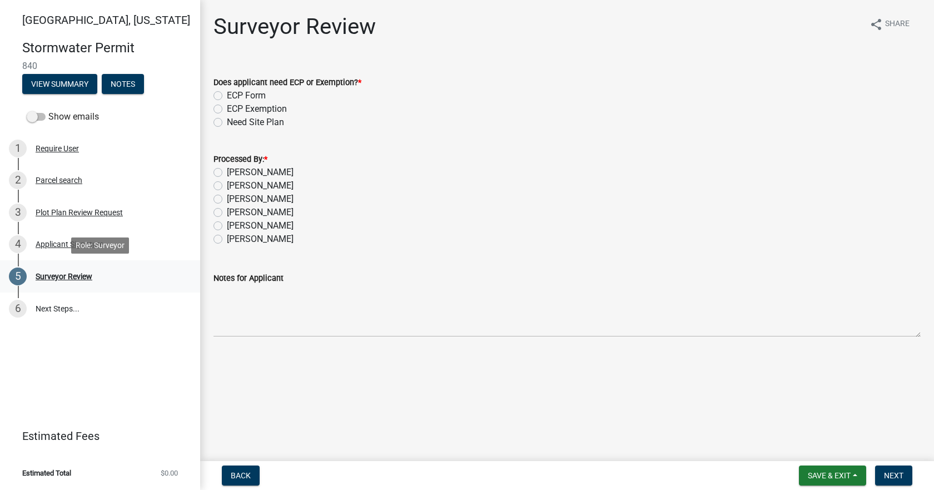
click at [73, 280] on div "Surveyor Review" at bounding box center [64, 276] width 57 height 8
click at [71, 206] on div "3 Plot Plan Review Request" at bounding box center [95, 212] width 173 height 18
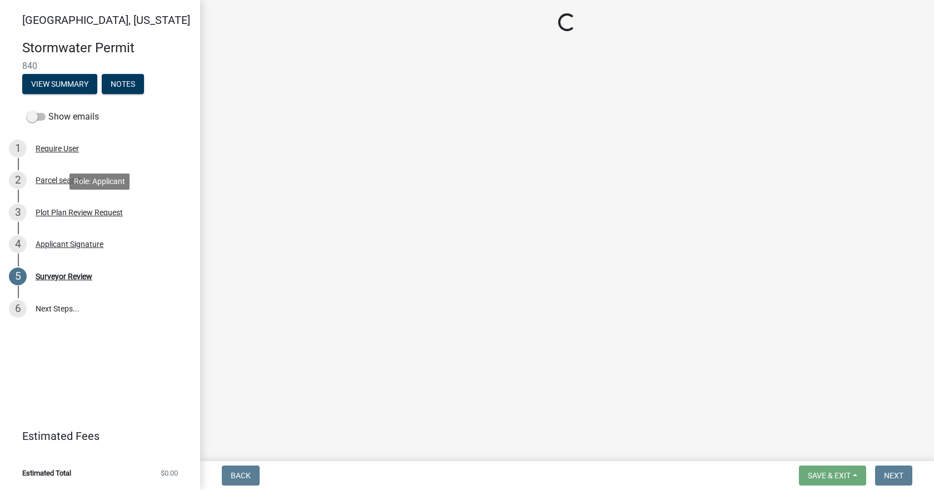
select select "b583a170-26d7-469b-a390-0aed4d149ee1"
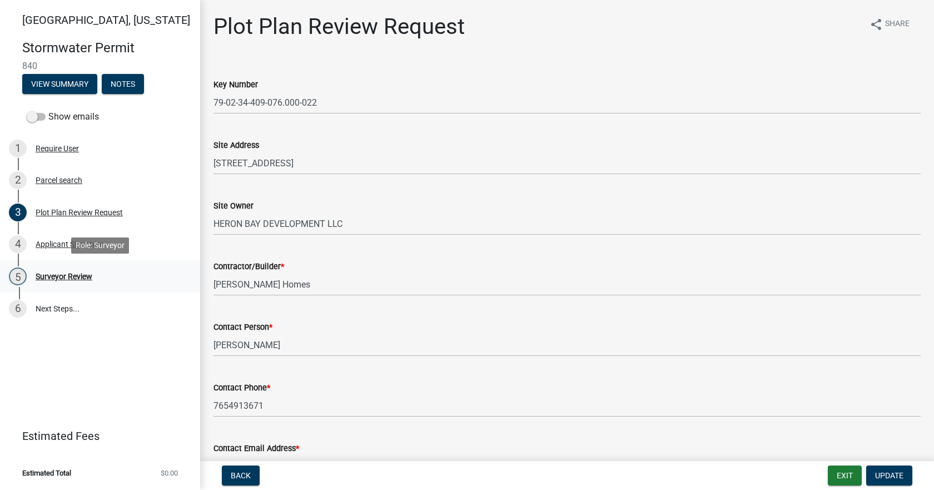
click at [42, 272] on div "Surveyor Review" at bounding box center [64, 276] width 57 height 8
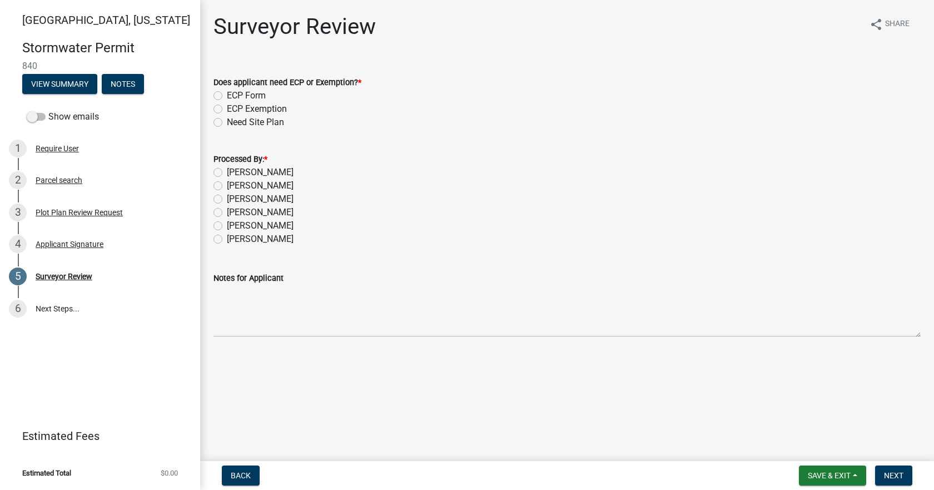
click at [238, 175] on label "[PERSON_NAME]" at bounding box center [260, 172] width 67 height 13
click at [234, 173] on input "[PERSON_NAME]" at bounding box center [230, 169] width 7 height 7
radio input "true"
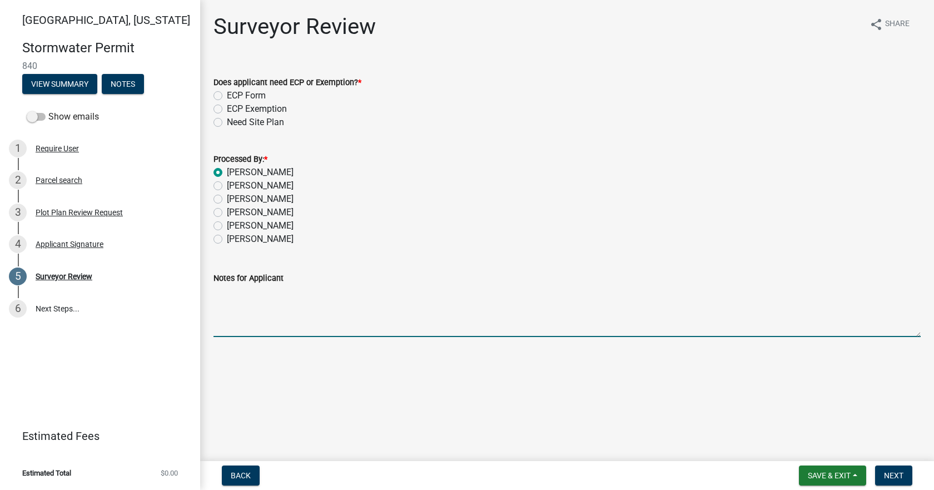
click at [273, 311] on textarea "Notes for Applicant" at bounding box center [566, 311] width 707 height 52
click at [246, 123] on label "Need Site Plan" at bounding box center [255, 122] width 57 height 13
click at [234, 123] on input "Need Site Plan" at bounding box center [230, 119] width 7 height 7
radio input "true"
click at [331, 333] on textarea "Notes for Applicant" at bounding box center [566, 311] width 707 height 52
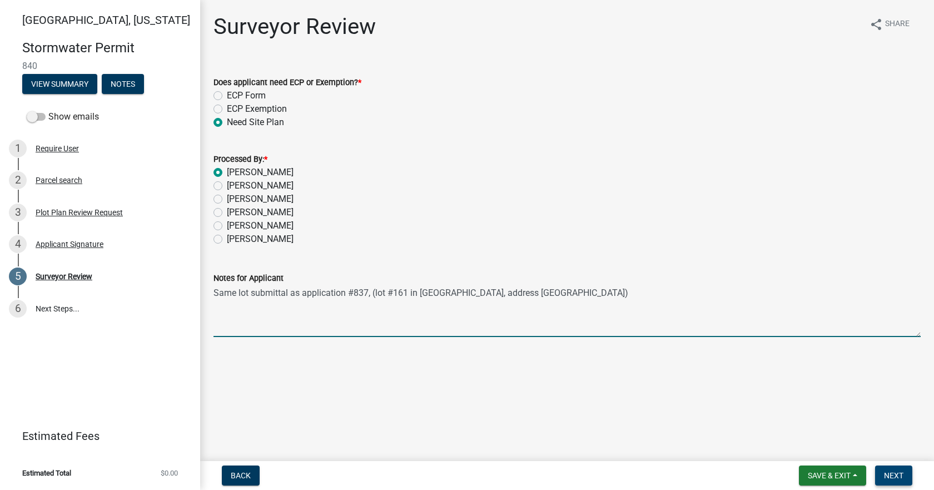
type textarea "Same lot submittal as application #837, (lot #161 in [GEOGRAPHIC_DATA], address…"
click at [889, 473] on span "Next" at bounding box center [893, 475] width 19 height 9
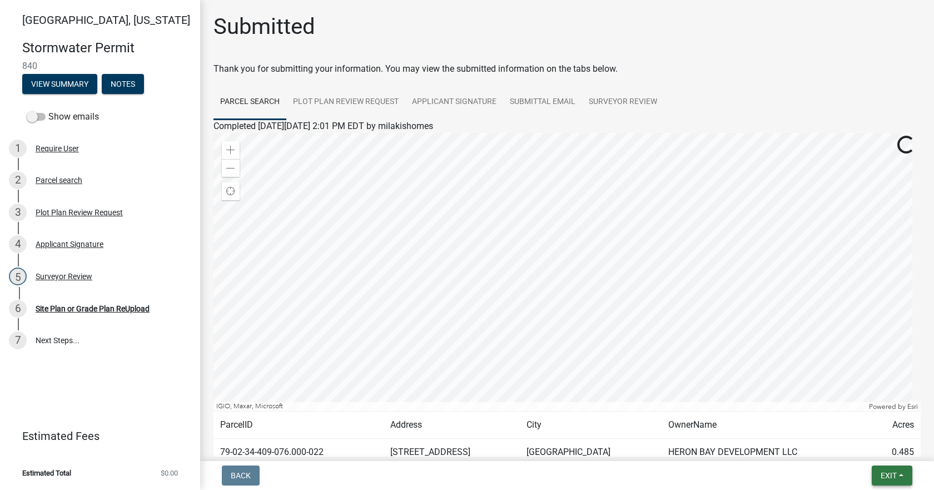
click at [881, 472] on span "Exit" at bounding box center [889, 475] width 16 height 9
click at [870, 452] on button "Save & Exit" at bounding box center [867, 446] width 89 height 27
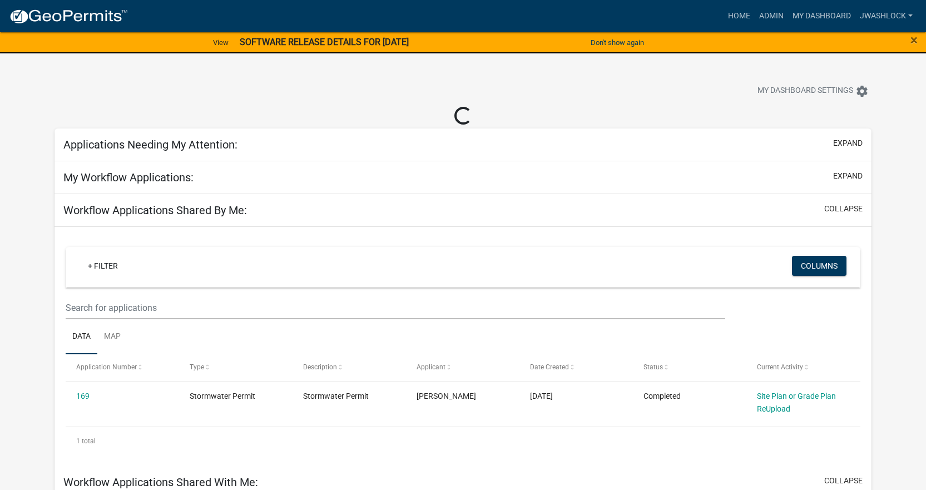
select select "3: 100"
